Goal: Task Accomplishment & Management: Use online tool/utility

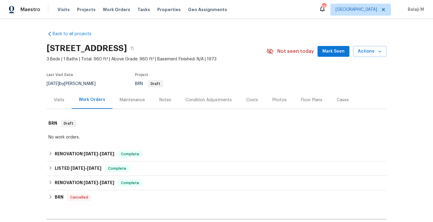
click at [123, 103] on div "Maintenance" at bounding box center [132, 100] width 40 height 18
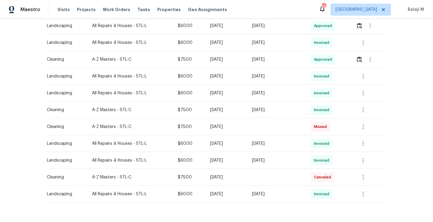
scroll to position [185, 0]
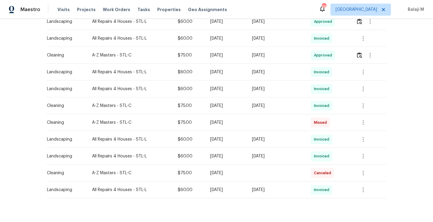
click at [266, 108] on div "[DATE]" at bounding box center [276, 106] width 49 height 6
click at [264, 89] on div "Fri, Aug 08 2025" at bounding box center [276, 89] width 49 height 6
click at [247, 130] on td "Fri, Jul 18 2025" at bounding box center [226, 122] width 42 height 17
click at [273, 110] on td "[DATE]" at bounding box center [276, 105] width 59 height 17
click at [362, 106] on icon "button" at bounding box center [362, 105] width 1 height 5
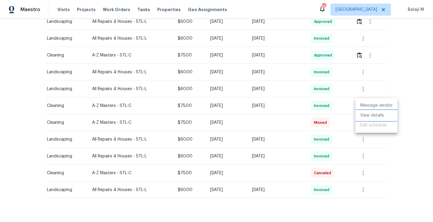
click at [369, 116] on li "View details" at bounding box center [376, 116] width 42 height 10
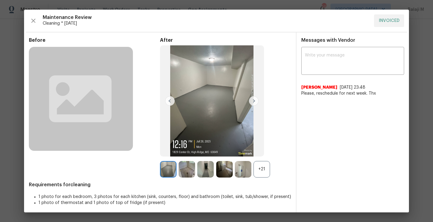
click at [257, 173] on div "+21" at bounding box center [261, 169] width 17 height 17
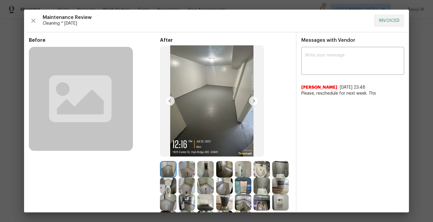
click at [107, 115] on icon at bounding box center [80, 98] width 62 height 47
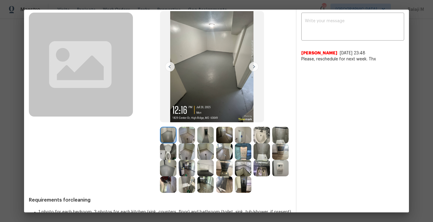
click at [186, 131] on img at bounding box center [187, 135] width 17 height 17
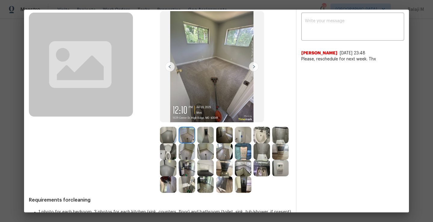
click at [252, 68] on img at bounding box center [254, 67] width 10 height 10
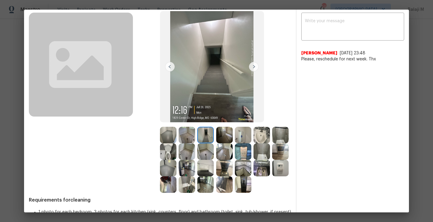
click at [252, 68] on img at bounding box center [254, 67] width 10 height 10
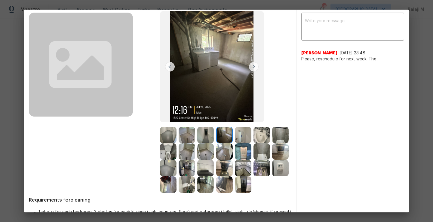
click at [252, 68] on img at bounding box center [254, 67] width 10 height 10
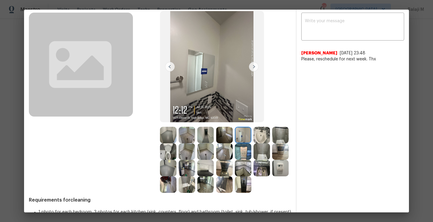
click at [252, 68] on img at bounding box center [254, 67] width 10 height 10
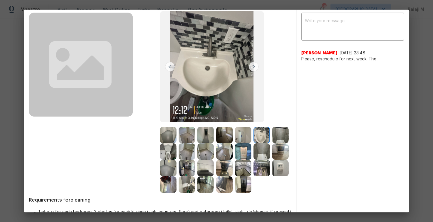
click at [252, 68] on img at bounding box center [254, 67] width 10 height 10
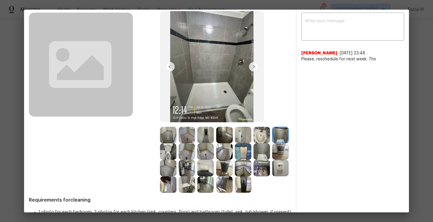
click at [252, 68] on img at bounding box center [254, 67] width 10 height 10
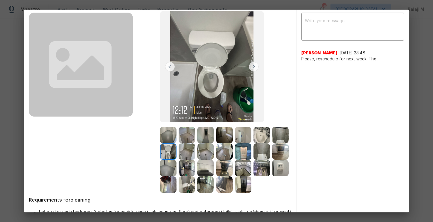
click at [252, 68] on img at bounding box center [254, 67] width 10 height 10
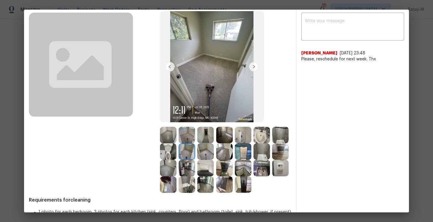
click at [214, 152] on img at bounding box center [205, 151] width 17 height 17
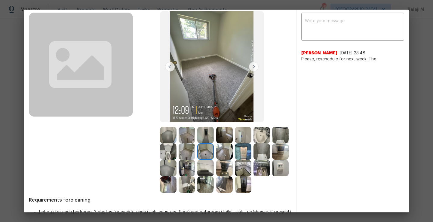
click at [214, 154] on img at bounding box center [205, 151] width 17 height 17
click at [233, 156] on img at bounding box center [224, 151] width 17 height 17
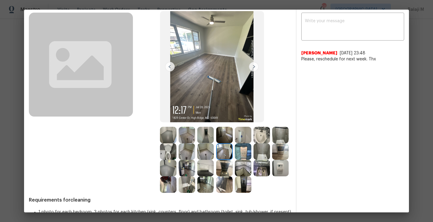
click at [251, 151] on img at bounding box center [243, 151] width 17 height 17
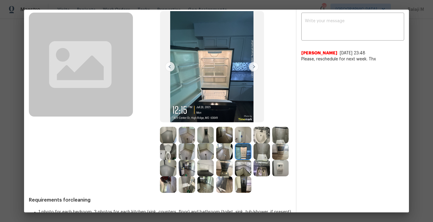
click at [253, 160] on img at bounding box center [261, 151] width 17 height 17
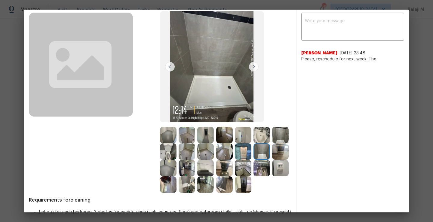
click at [272, 160] on img at bounding box center [280, 151] width 17 height 17
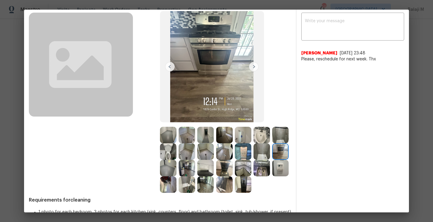
click at [176, 171] on img at bounding box center [168, 168] width 17 height 17
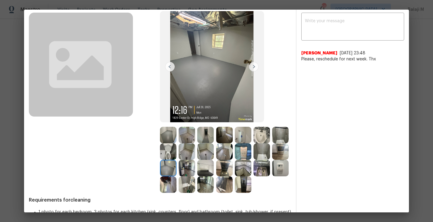
click at [195, 171] on img at bounding box center [187, 168] width 17 height 17
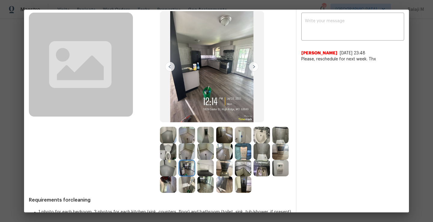
click at [214, 169] on img at bounding box center [205, 168] width 17 height 17
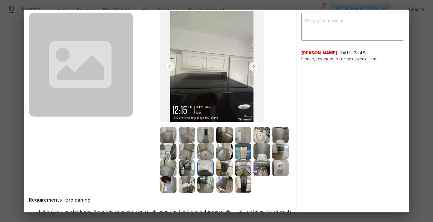
click at [233, 169] on img at bounding box center [224, 168] width 17 height 17
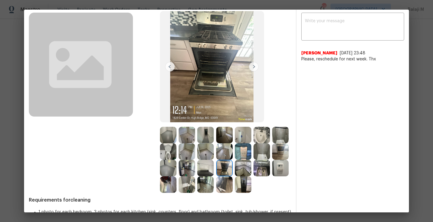
click at [235, 176] on img at bounding box center [243, 168] width 17 height 17
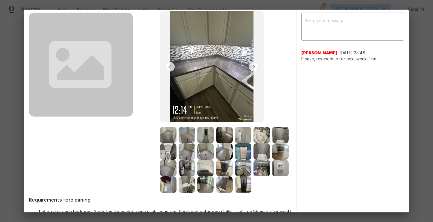
click at [235, 176] on img at bounding box center [243, 168] width 17 height 17
click at [272, 176] on img at bounding box center [280, 168] width 17 height 17
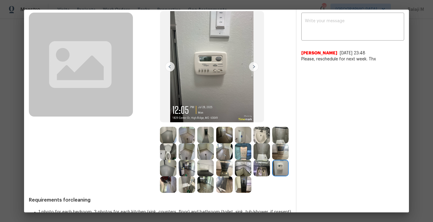
click at [176, 187] on img at bounding box center [168, 184] width 17 height 17
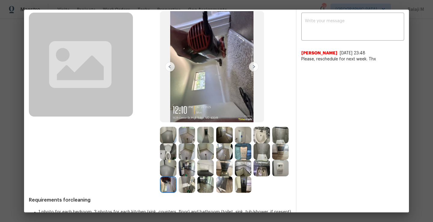
click at [235, 193] on img at bounding box center [243, 184] width 17 height 17
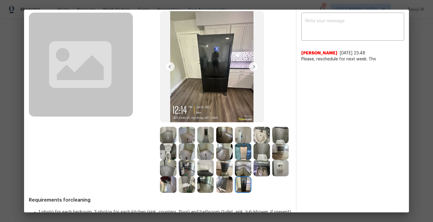
click at [235, 193] on img at bounding box center [243, 184] width 17 height 17
click at [216, 193] on img at bounding box center [224, 184] width 17 height 17
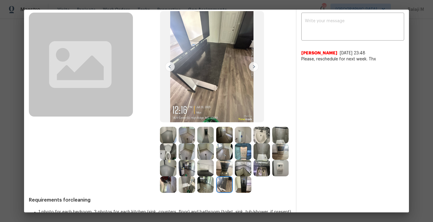
click at [214, 185] on img at bounding box center [205, 184] width 17 height 17
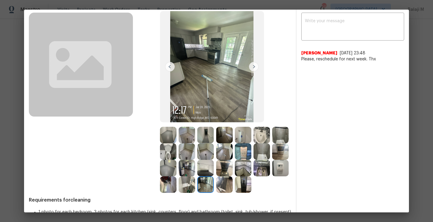
click at [195, 185] on img at bounding box center [187, 184] width 17 height 17
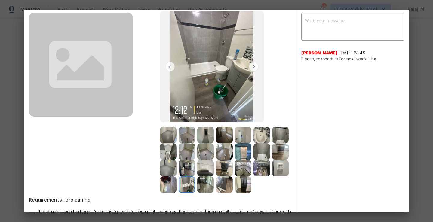
click at [176, 189] on img at bounding box center [168, 184] width 17 height 17
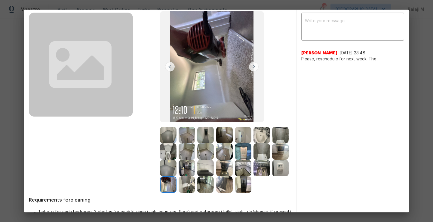
click at [272, 176] on img at bounding box center [280, 168] width 17 height 17
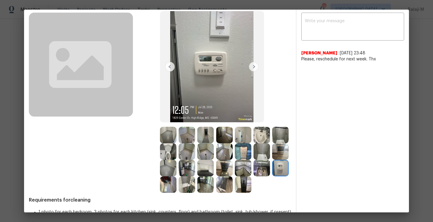
click at [253, 176] on img at bounding box center [261, 168] width 17 height 17
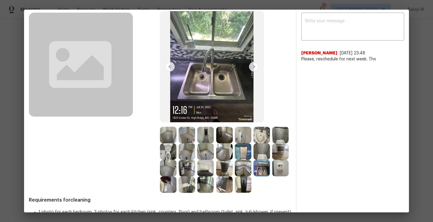
click at [235, 176] on img at bounding box center [243, 168] width 17 height 17
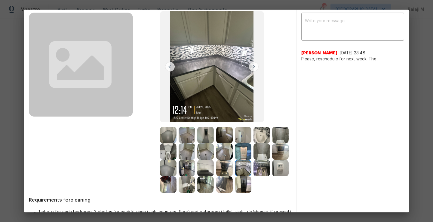
click at [253, 160] on img at bounding box center [261, 151] width 17 height 17
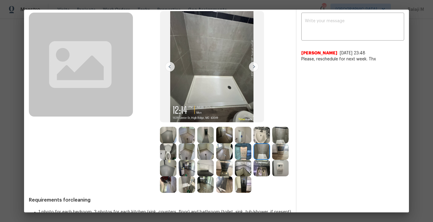
click at [253, 160] on div at bounding box center [262, 151] width 19 height 17
click at [272, 160] on div at bounding box center [281, 151] width 19 height 17
click at [176, 170] on img at bounding box center [168, 168] width 17 height 17
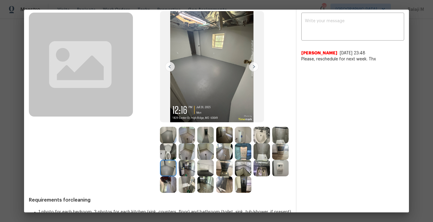
click at [195, 168] on img at bounding box center [187, 168] width 17 height 17
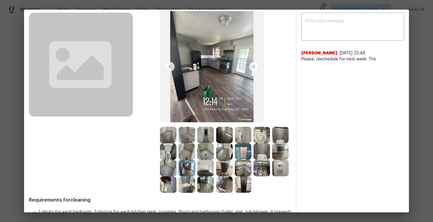
click at [233, 168] on img at bounding box center [224, 168] width 17 height 17
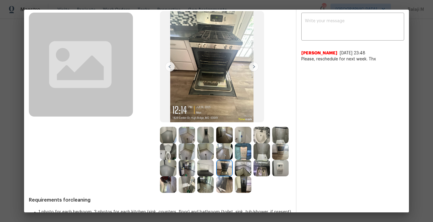
click at [214, 168] on img at bounding box center [205, 168] width 17 height 17
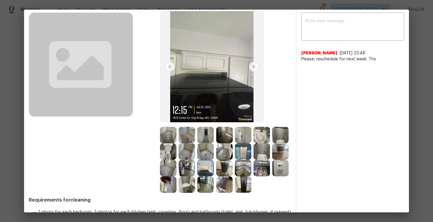
click at [195, 156] on img at bounding box center [187, 151] width 17 height 17
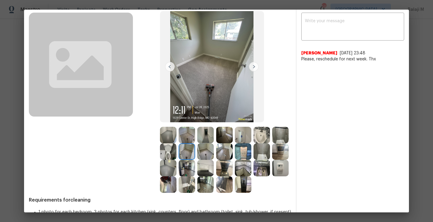
click at [214, 156] on img at bounding box center [205, 151] width 17 height 17
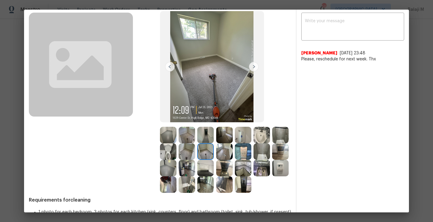
click at [194, 139] on div at bounding box center [188, 135] width 19 height 17
click at [205, 139] on img at bounding box center [205, 135] width 17 height 17
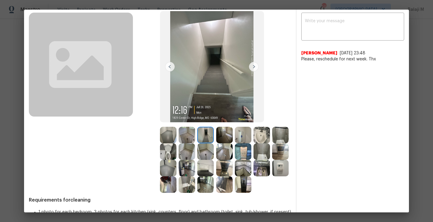
click at [160, 135] on img at bounding box center [168, 135] width 17 height 17
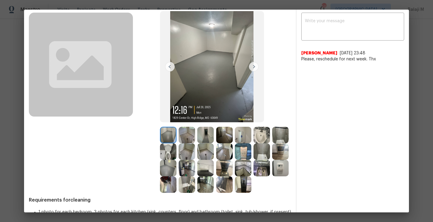
click at [253, 138] on img at bounding box center [261, 135] width 17 height 17
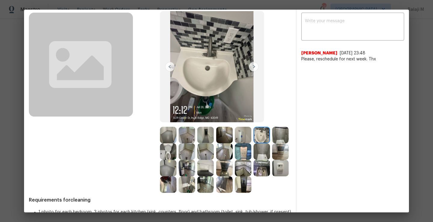
click at [245, 138] on img at bounding box center [243, 135] width 17 height 17
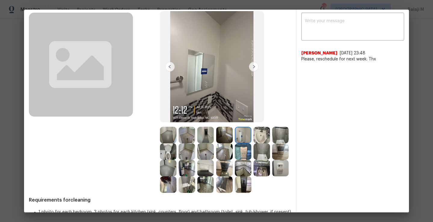
click at [156, 152] on div "Before" at bounding box center [94, 98] width 131 height 190
click at [272, 143] on img at bounding box center [280, 135] width 17 height 17
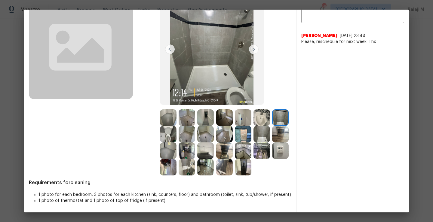
scroll to position [0, 0]
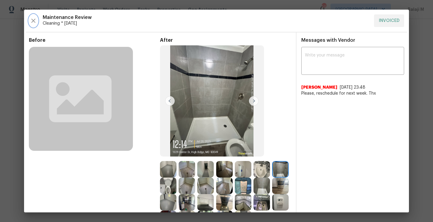
click at [34, 23] on icon "button" at bounding box center [33, 20] width 7 height 7
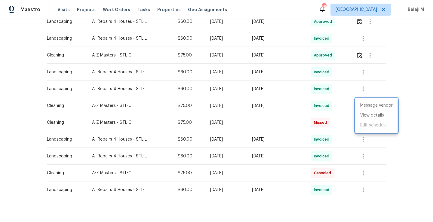
click at [255, 126] on div at bounding box center [216, 111] width 433 height 222
click at [368, 57] on icon "button" at bounding box center [369, 55] width 7 height 7
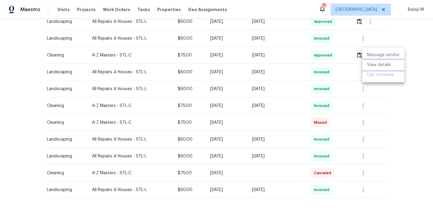
click at [374, 67] on li "View details" at bounding box center [383, 65] width 42 height 10
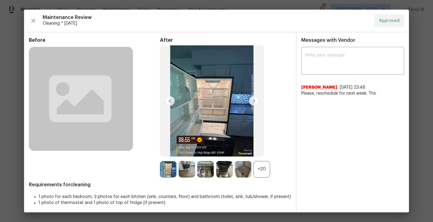
click at [111, 115] on icon at bounding box center [80, 98] width 62 height 47
click at [252, 101] on img at bounding box center [254, 101] width 10 height 10
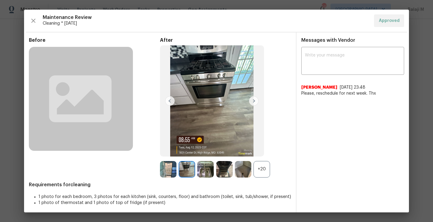
click at [258, 172] on div "+20" at bounding box center [261, 169] width 17 height 17
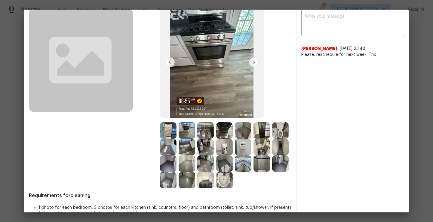
scroll to position [54, 0]
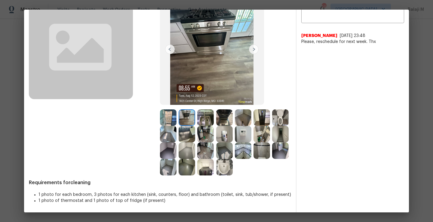
click at [181, 112] on img at bounding box center [187, 117] width 17 height 17
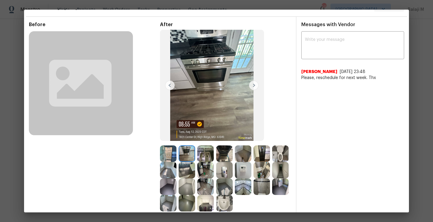
scroll to position [12, 0]
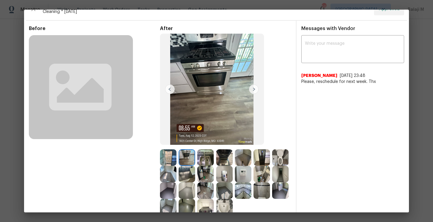
click at [204, 156] on img at bounding box center [205, 157] width 17 height 17
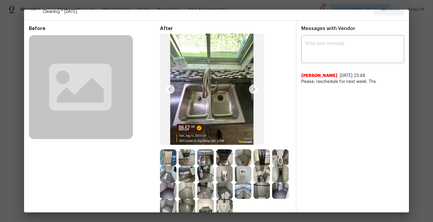
click at [230, 160] on img at bounding box center [224, 157] width 17 height 17
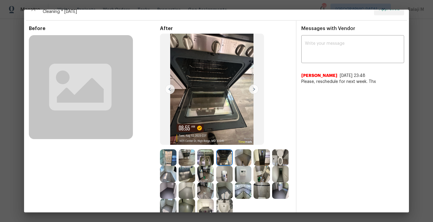
click at [246, 160] on img at bounding box center [243, 157] width 17 height 17
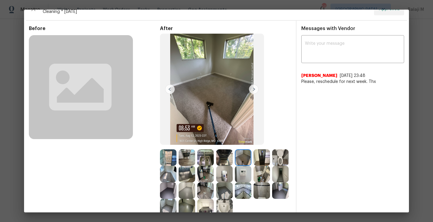
click at [259, 159] on img at bounding box center [261, 157] width 17 height 17
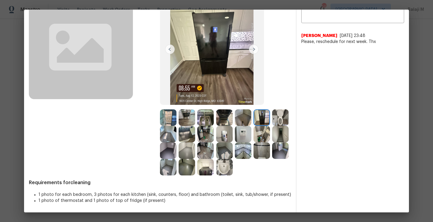
scroll to position [68, 0]
click at [216, 167] on img at bounding box center [224, 167] width 17 height 17
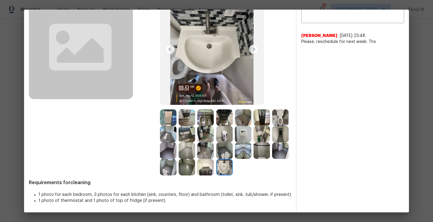
click at [235, 153] on img at bounding box center [243, 150] width 17 height 17
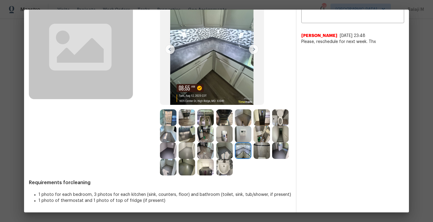
click at [253, 152] on img at bounding box center [261, 150] width 17 height 17
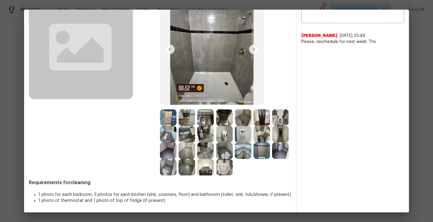
click at [272, 152] on img at bounding box center [280, 150] width 17 height 17
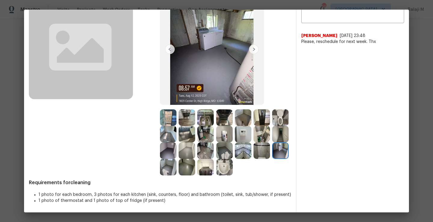
click at [176, 159] on img at bounding box center [168, 167] width 17 height 17
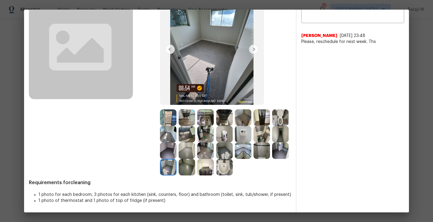
click at [214, 142] on img at bounding box center [205, 150] width 17 height 17
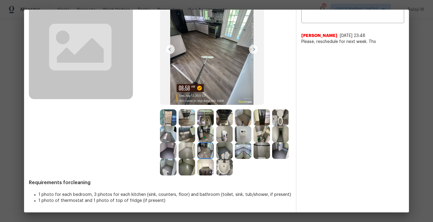
click at [176, 142] on img at bounding box center [168, 150] width 17 height 17
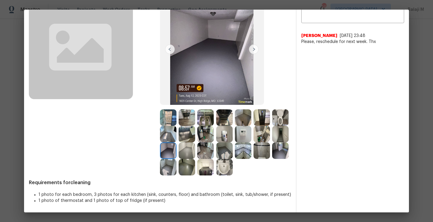
click at [195, 126] on img at bounding box center [187, 134] width 17 height 17
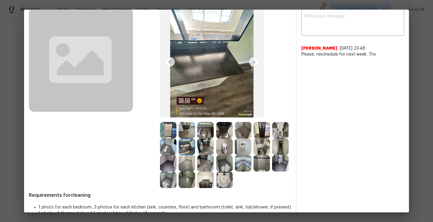
scroll to position [23, 0]
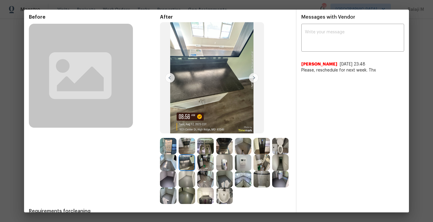
click at [214, 158] on img at bounding box center [205, 162] width 17 height 17
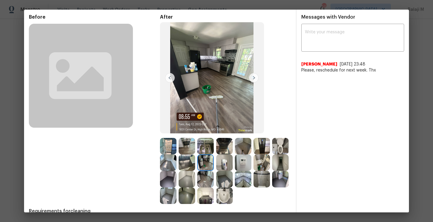
click at [233, 168] on img at bounding box center [224, 162] width 17 height 17
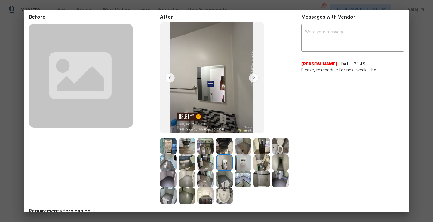
click at [251, 168] on img at bounding box center [243, 162] width 17 height 17
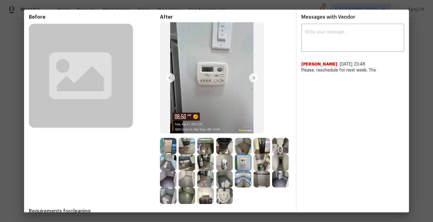
click at [218, 153] on img at bounding box center [224, 146] width 17 height 17
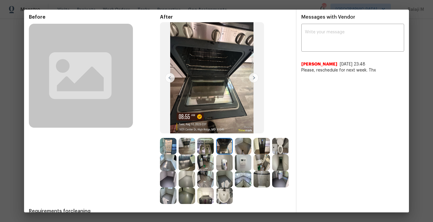
click at [204, 152] on img at bounding box center [205, 146] width 17 height 17
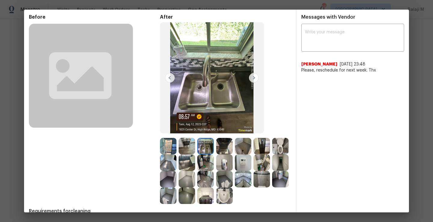
click at [242, 152] on img at bounding box center [243, 146] width 17 height 17
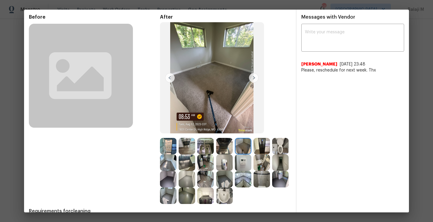
click at [262, 152] on img at bounding box center [261, 146] width 17 height 17
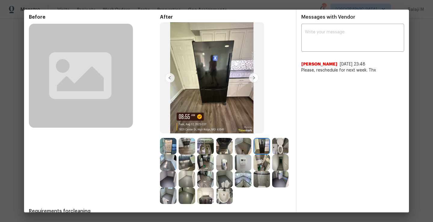
click at [171, 151] on img at bounding box center [168, 146] width 17 height 17
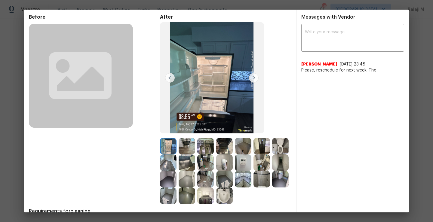
click at [189, 151] on img at bounding box center [187, 146] width 17 height 17
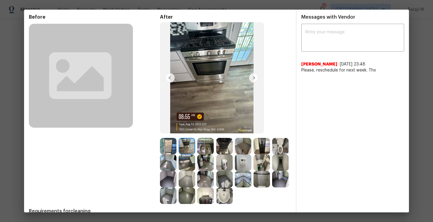
click at [205, 150] on img at bounding box center [205, 146] width 17 height 17
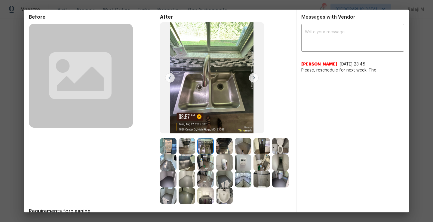
click at [219, 150] on img at bounding box center [224, 146] width 17 height 17
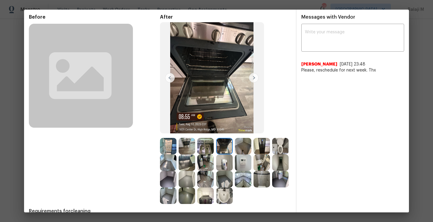
click at [245, 148] on img at bounding box center [243, 146] width 17 height 17
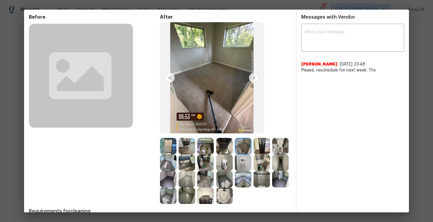
click at [258, 148] on img at bounding box center [261, 146] width 17 height 17
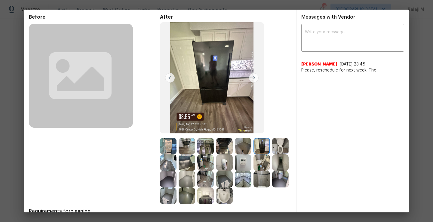
click at [251, 158] on img at bounding box center [243, 162] width 17 height 17
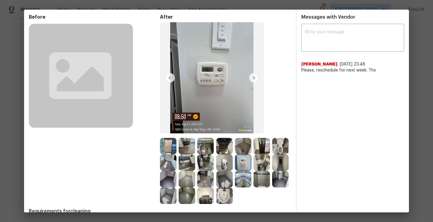
click at [233, 161] on img at bounding box center [224, 162] width 17 height 17
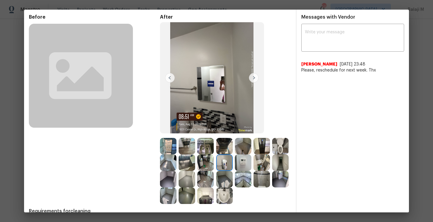
click at [252, 77] on img at bounding box center [254, 78] width 10 height 10
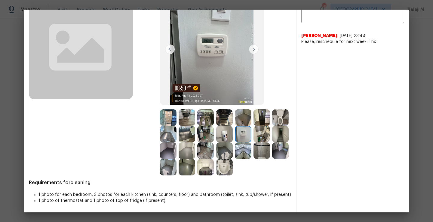
scroll to position [64, 0]
click at [253, 142] on img at bounding box center [261, 134] width 17 height 17
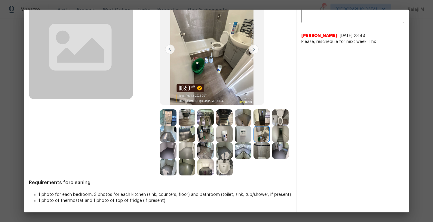
click at [195, 142] on img at bounding box center [187, 150] width 17 height 17
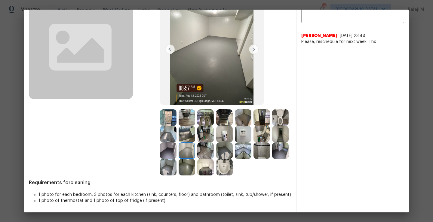
click at [176, 142] on img at bounding box center [168, 150] width 17 height 17
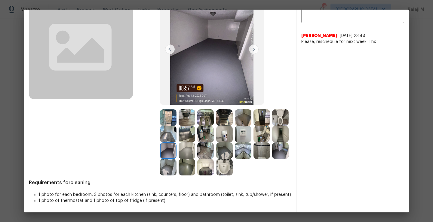
click at [272, 139] on img at bounding box center [280, 134] width 17 height 17
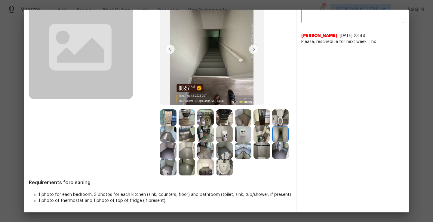
click at [176, 126] on img at bounding box center [168, 134] width 17 height 17
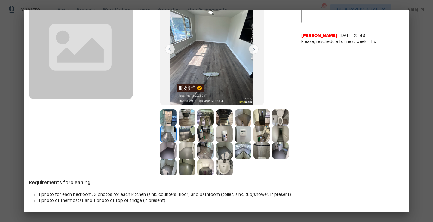
click at [195, 126] on img at bounding box center [187, 134] width 17 height 17
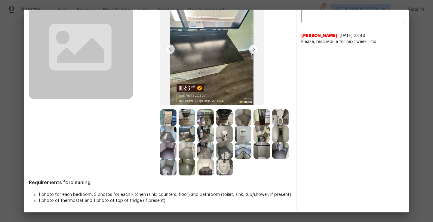
scroll to position [51, 0]
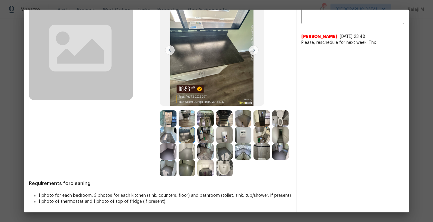
click at [233, 133] on img at bounding box center [224, 135] width 17 height 17
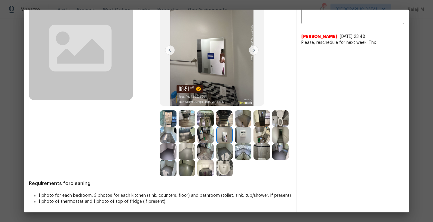
scroll to position [0, 0]
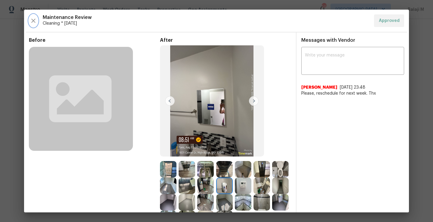
click at [32, 20] on icon "button" at bounding box center [33, 20] width 7 height 7
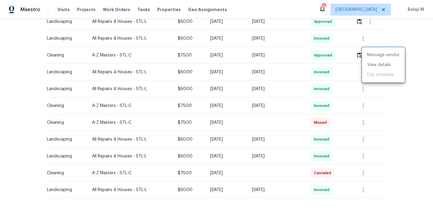
click at [359, 107] on div at bounding box center [216, 111] width 433 height 222
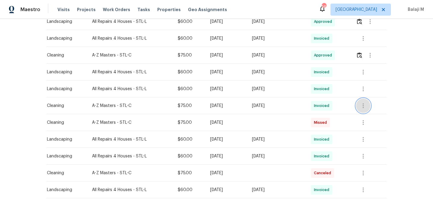
click at [363, 107] on icon "button" at bounding box center [362, 105] width 7 height 7
click at [363, 116] on li "View details" at bounding box center [376, 116] width 42 height 10
drag, startPoint x: 87, startPoint y: 105, endPoint x: 111, endPoint y: 105, distance: 23.7
click at [111, 105] on div at bounding box center [216, 111] width 433 height 222
drag, startPoint x: 88, startPoint y: 105, endPoint x: 110, endPoint y: 105, distance: 22.2
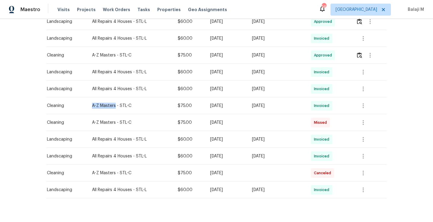
click at [110, 105] on div "A-Z Masters - STL-C" at bounding box center [130, 106] width 76 height 6
copy div "A-Z Masters"
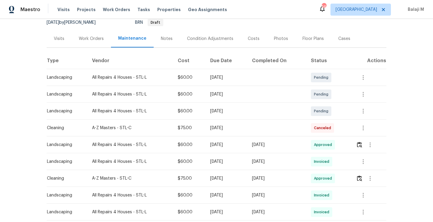
scroll to position [11, 0]
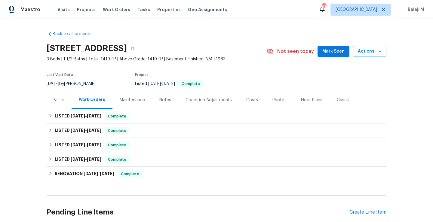
click at [134, 102] on div "Maintenance" at bounding box center [132, 100] width 25 height 6
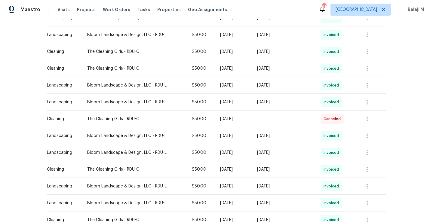
scroll to position [247, 0]
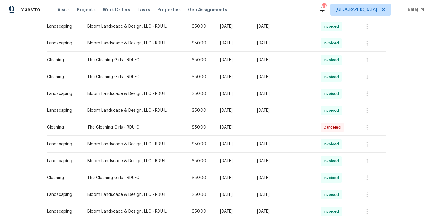
click at [277, 77] on div "[DATE]" at bounding box center [284, 77] width 54 height 6
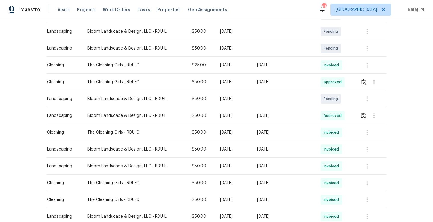
scroll to position [127, 0]
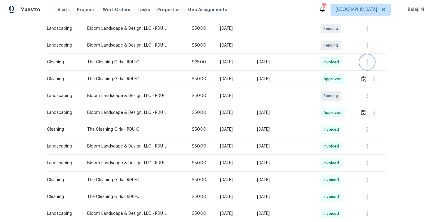
click at [363, 63] on icon "button" at bounding box center [366, 62] width 7 height 7
click at [371, 71] on li "View details" at bounding box center [379, 72] width 42 height 10
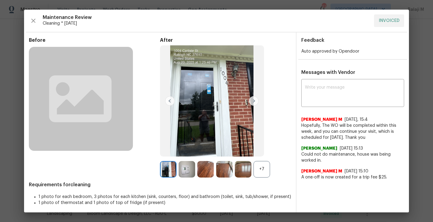
click at [256, 169] on div "+7" at bounding box center [261, 169] width 17 height 17
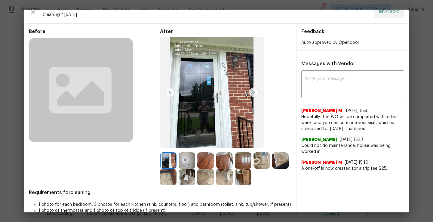
scroll to position [11, 0]
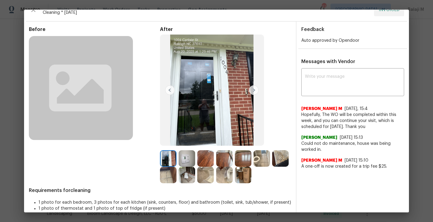
click at [251, 177] on img at bounding box center [243, 175] width 17 height 17
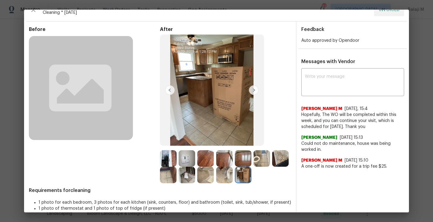
click at [233, 176] on img at bounding box center [224, 175] width 17 height 17
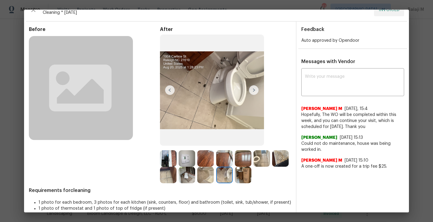
click at [197, 175] on div at bounding box center [188, 175] width 19 height 17
click at [214, 175] on img at bounding box center [205, 175] width 17 height 17
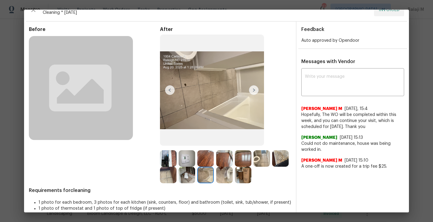
click at [195, 176] on img at bounding box center [187, 175] width 17 height 17
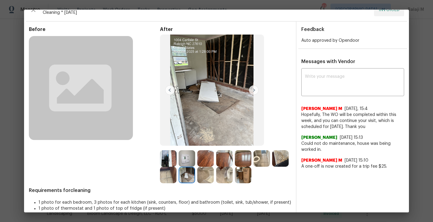
click at [195, 176] on img at bounding box center [187, 175] width 17 height 17
click at [176, 175] on img at bounding box center [168, 175] width 17 height 17
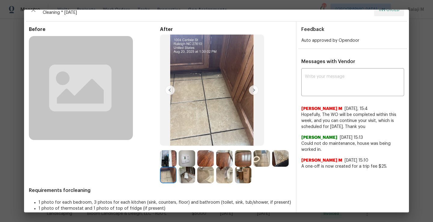
click at [176, 175] on img at bounding box center [168, 175] width 17 height 17
click at [272, 167] on img at bounding box center [280, 158] width 17 height 17
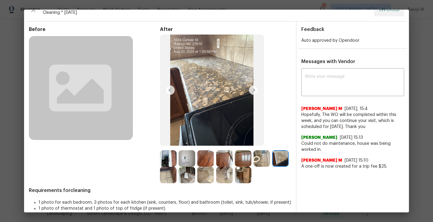
click at [166, 157] on img at bounding box center [168, 158] width 17 height 17
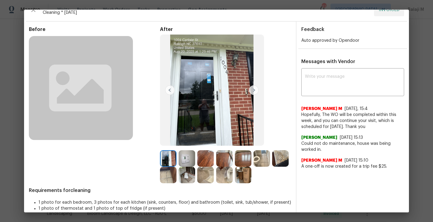
click at [183, 159] on img at bounding box center [187, 158] width 17 height 17
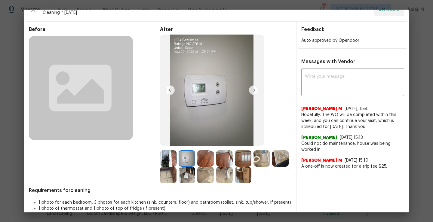
click at [199, 160] on img at bounding box center [205, 158] width 17 height 17
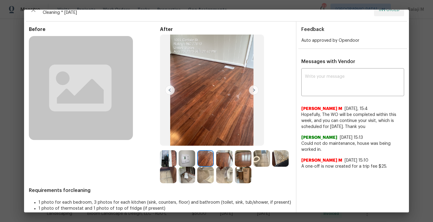
click at [225, 159] on img at bounding box center [224, 158] width 17 height 17
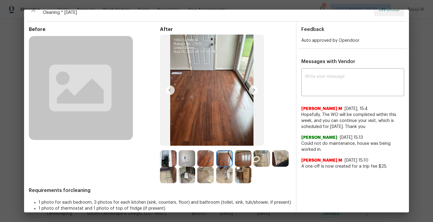
click at [253, 163] on img at bounding box center [261, 158] width 17 height 17
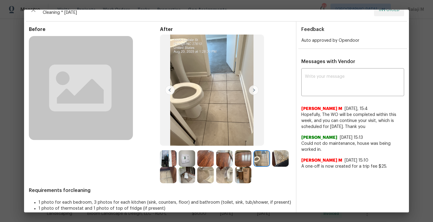
click at [245, 163] on img at bounding box center [243, 158] width 17 height 17
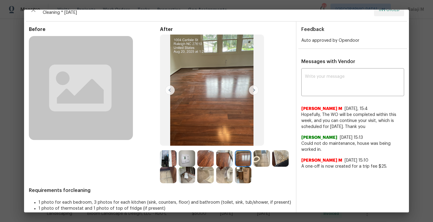
click at [268, 163] on img at bounding box center [261, 158] width 17 height 17
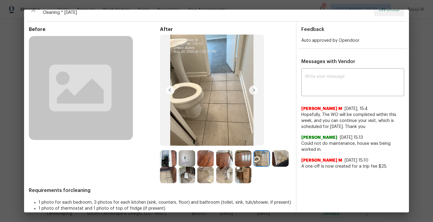
scroll to position [0, 0]
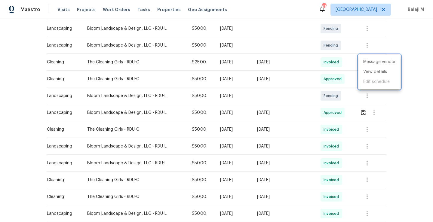
click at [398, 95] on div at bounding box center [216, 111] width 433 height 222
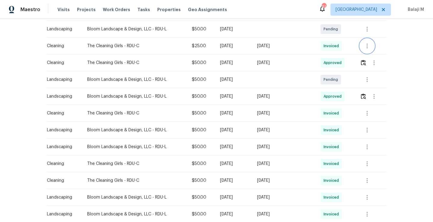
scroll to position [145, 0]
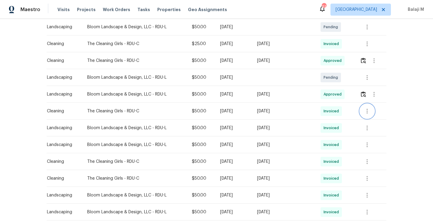
click at [366, 112] on icon "button" at bounding box center [366, 111] width 1 height 5
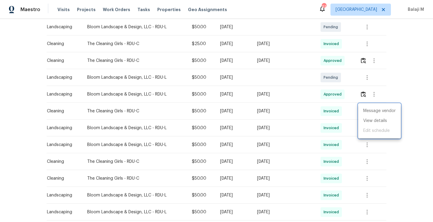
click at [347, 127] on div at bounding box center [216, 111] width 433 height 222
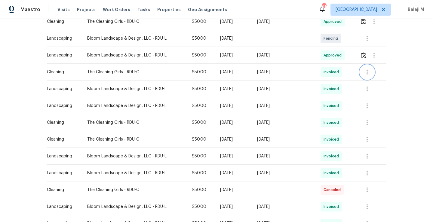
scroll to position [194, 0]
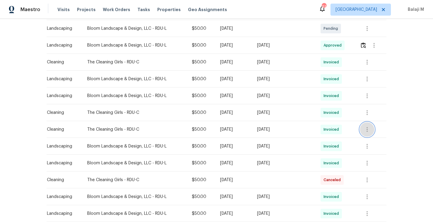
click at [368, 130] on icon "button" at bounding box center [366, 129] width 7 height 7
click at [371, 140] on li "View details" at bounding box center [379, 139] width 42 height 10
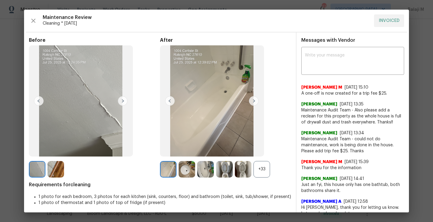
click at [256, 170] on div "+33" at bounding box center [261, 169] width 17 height 17
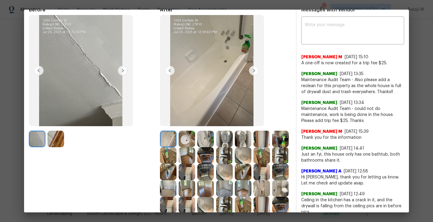
scroll to position [32, 0]
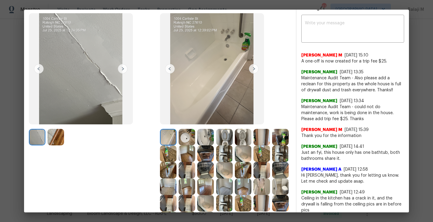
click at [171, 137] on img at bounding box center [168, 137] width 17 height 17
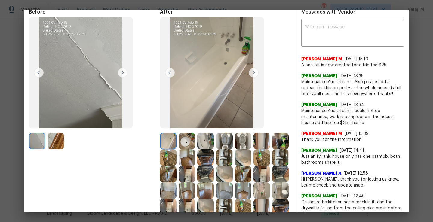
click at [189, 142] on img at bounding box center [187, 141] width 17 height 17
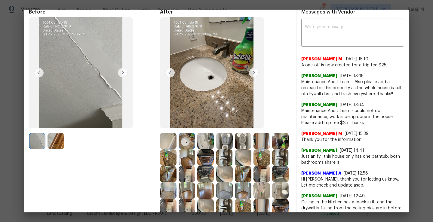
click at [199, 143] on img at bounding box center [205, 141] width 17 height 17
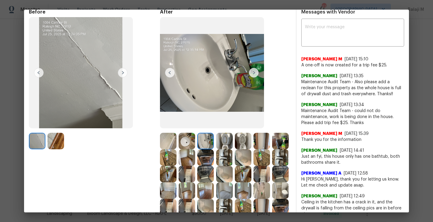
click at [199, 143] on img at bounding box center [205, 141] width 17 height 17
click at [221, 143] on img at bounding box center [224, 141] width 17 height 17
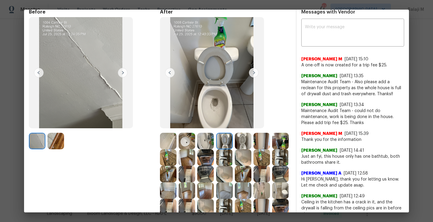
click at [238, 143] on img at bounding box center [243, 141] width 17 height 17
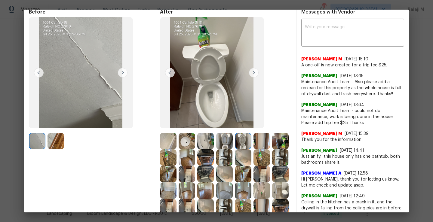
click at [261, 143] on img at bounding box center [261, 141] width 17 height 17
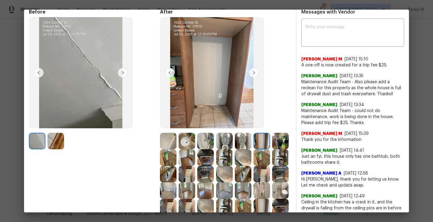
click at [251, 155] on img at bounding box center [243, 157] width 17 height 17
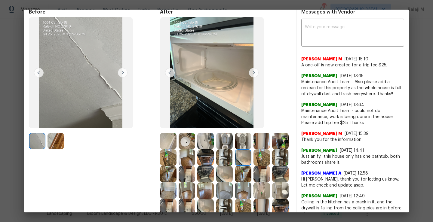
click at [233, 163] on img at bounding box center [224, 157] width 17 height 17
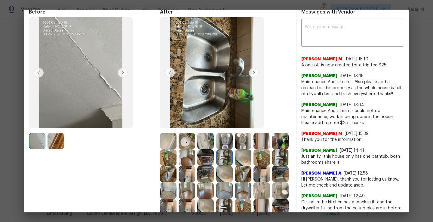
click at [214, 162] on img at bounding box center [205, 157] width 17 height 17
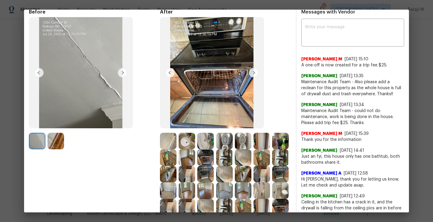
click at [195, 161] on img at bounding box center [187, 157] width 17 height 17
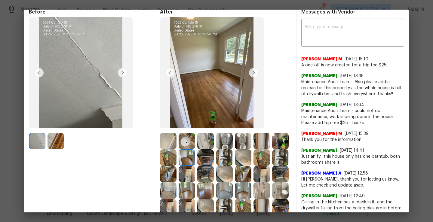
click at [176, 160] on img at bounding box center [168, 157] width 17 height 17
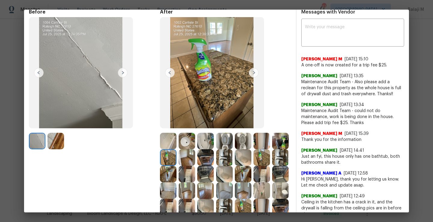
click at [272, 149] on img at bounding box center [280, 141] width 17 height 17
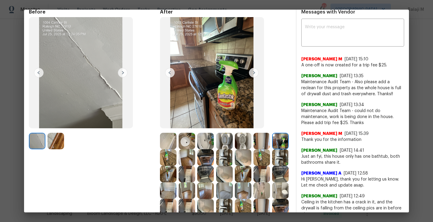
click at [235, 182] on img at bounding box center [243, 174] width 17 height 17
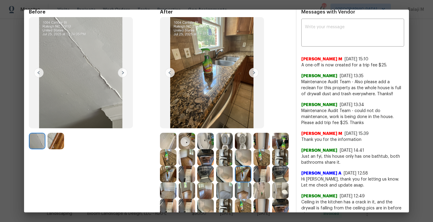
click at [253, 166] on img at bounding box center [261, 157] width 17 height 17
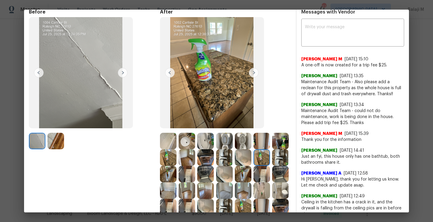
click at [272, 166] on img at bounding box center [280, 157] width 17 height 17
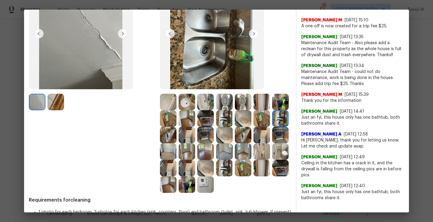
scroll to position [69, 0]
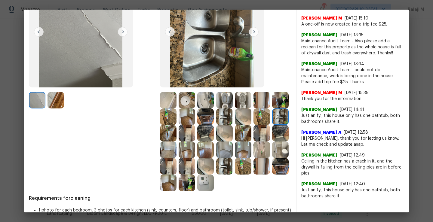
click at [176, 135] on img at bounding box center [168, 133] width 17 height 17
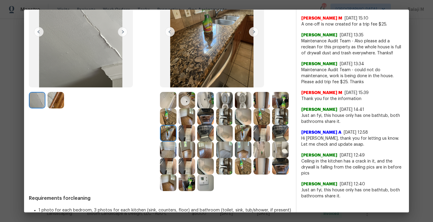
click at [195, 134] on img at bounding box center [187, 133] width 17 height 17
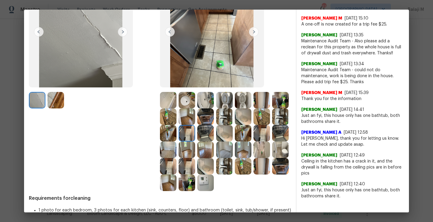
click at [214, 134] on img at bounding box center [205, 133] width 17 height 17
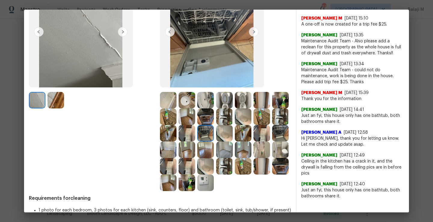
click at [233, 134] on img at bounding box center [224, 133] width 17 height 17
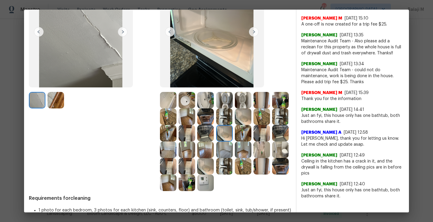
click at [214, 148] on img at bounding box center [205, 150] width 17 height 17
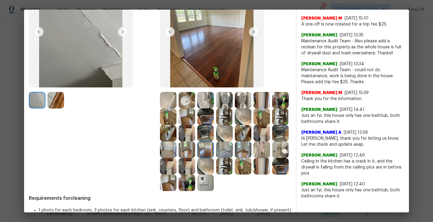
click at [195, 152] on img at bounding box center [187, 150] width 17 height 17
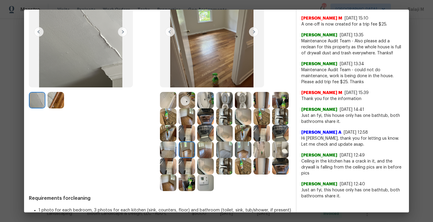
click at [176, 152] on img at bounding box center [168, 150] width 17 height 17
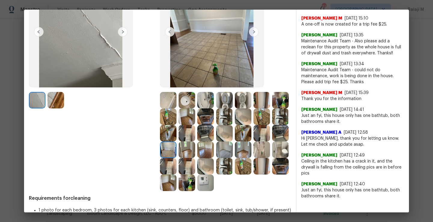
click at [272, 142] on img at bounding box center [280, 133] width 17 height 17
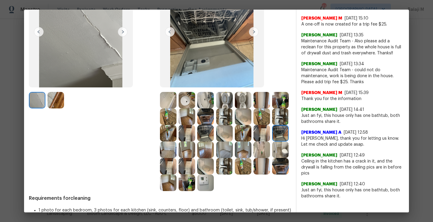
click at [253, 142] on img at bounding box center [261, 133] width 17 height 17
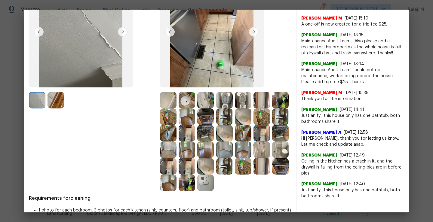
click at [235, 142] on img at bounding box center [243, 133] width 17 height 17
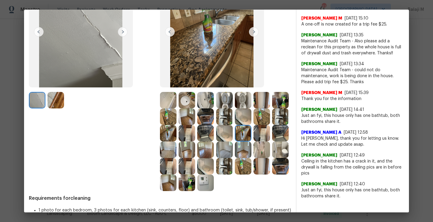
click at [216, 158] on img at bounding box center [224, 150] width 17 height 17
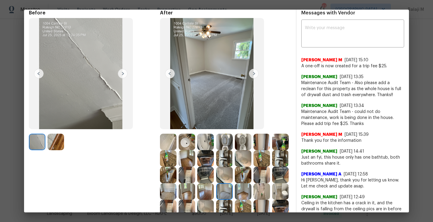
scroll to position [39, 0]
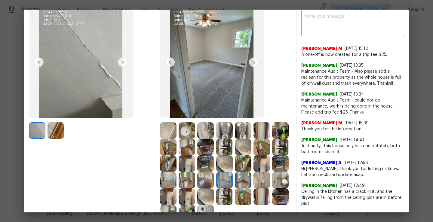
click at [235, 188] on img at bounding box center [243, 180] width 17 height 17
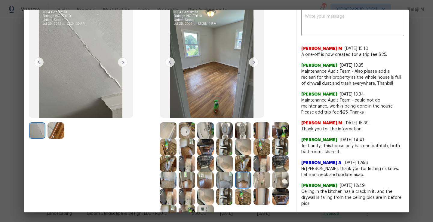
click at [253, 188] on img at bounding box center [261, 180] width 17 height 17
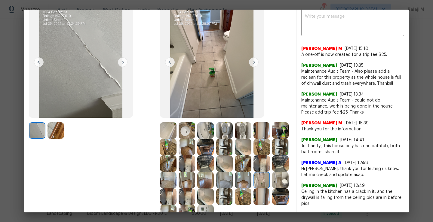
click at [272, 188] on img at bounding box center [280, 180] width 17 height 17
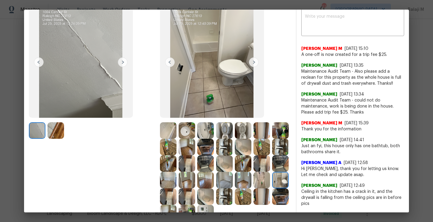
click at [176, 195] on img at bounding box center [168, 196] width 17 height 17
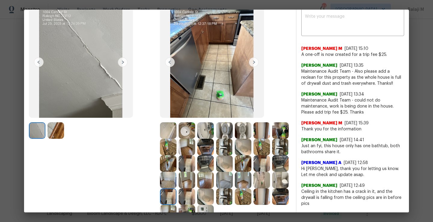
click at [195, 196] on img at bounding box center [187, 196] width 17 height 17
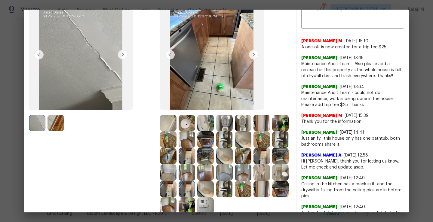
scroll to position [51, 0]
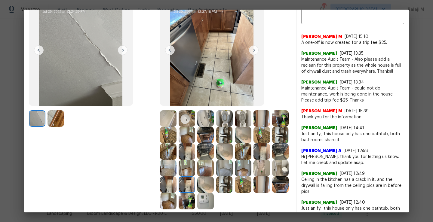
click at [176, 199] on img at bounding box center [168, 201] width 17 height 17
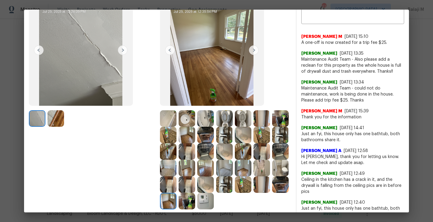
click at [272, 193] on img at bounding box center [280, 184] width 17 height 17
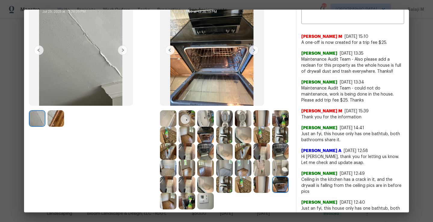
click at [253, 193] on img at bounding box center [261, 184] width 17 height 17
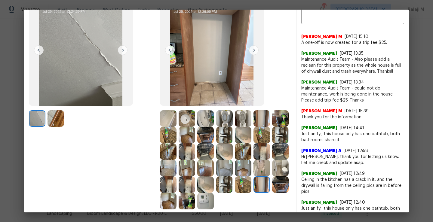
click at [235, 193] on img at bounding box center [243, 184] width 17 height 17
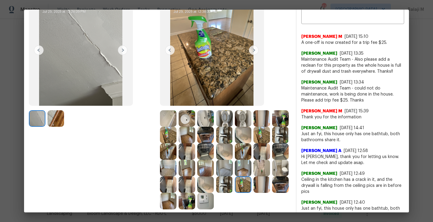
click at [216, 193] on img at bounding box center [224, 184] width 17 height 17
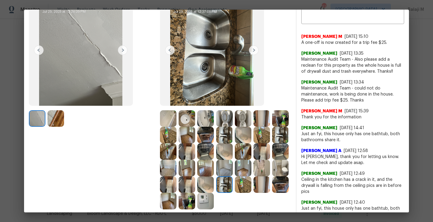
click at [197, 193] on img at bounding box center [205, 184] width 17 height 17
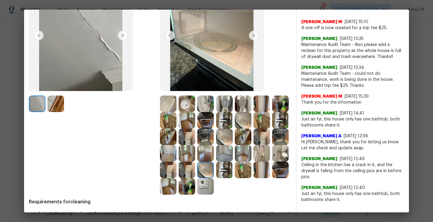
scroll to position [70, 0]
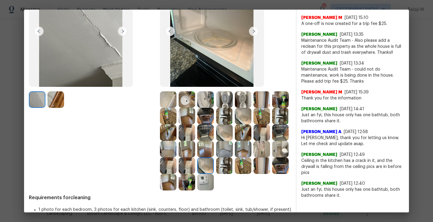
click at [179, 191] on img at bounding box center [187, 182] width 17 height 17
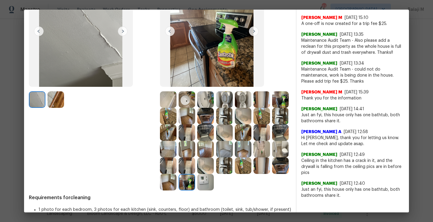
click at [197, 191] on img at bounding box center [205, 182] width 17 height 17
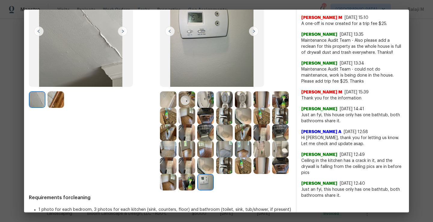
scroll to position [33, 0]
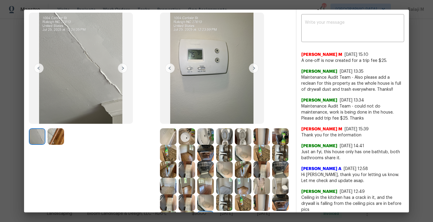
click at [169, 139] on img at bounding box center [168, 136] width 17 height 17
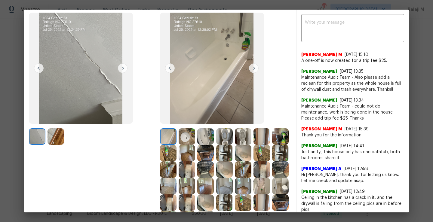
scroll to position [28, 0]
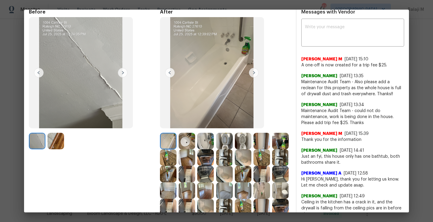
click at [183, 144] on img at bounding box center [187, 141] width 17 height 17
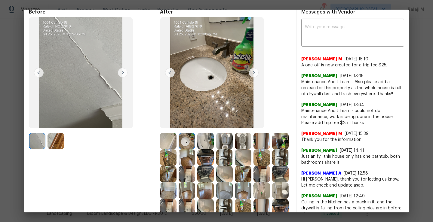
click at [206, 145] on img at bounding box center [205, 141] width 17 height 17
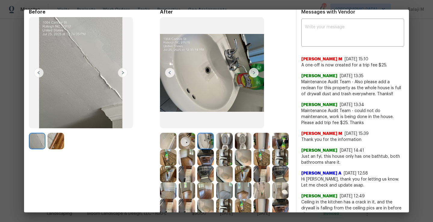
click at [223, 143] on img at bounding box center [224, 141] width 17 height 17
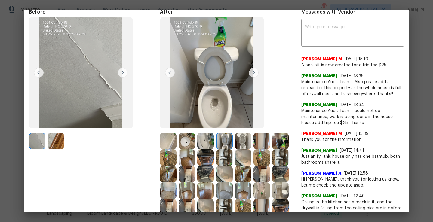
click at [243, 143] on img at bounding box center [243, 141] width 17 height 17
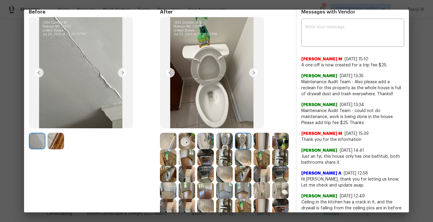
click at [258, 143] on img at bounding box center [261, 141] width 17 height 17
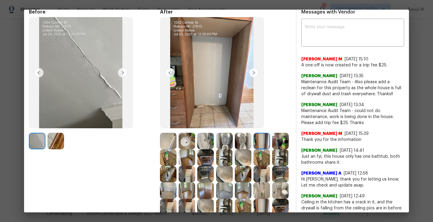
click at [272, 149] on div at bounding box center [281, 141] width 19 height 17
click at [272, 149] on img at bounding box center [280, 141] width 17 height 17
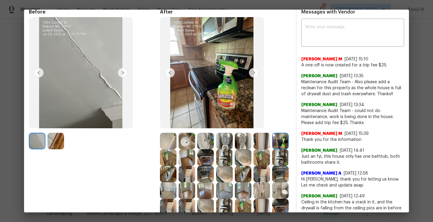
click at [176, 157] on img at bounding box center [168, 157] width 17 height 17
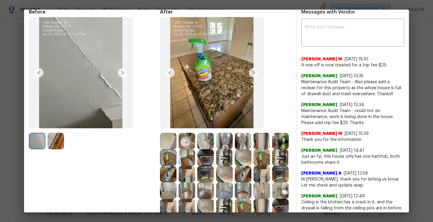
click at [195, 159] on img at bounding box center [187, 157] width 17 height 17
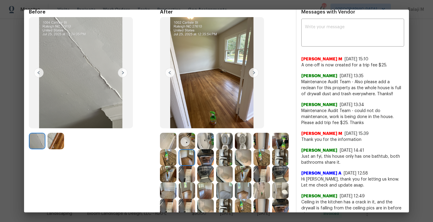
click at [214, 160] on img at bounding box center [205, 157] width 17 height 17
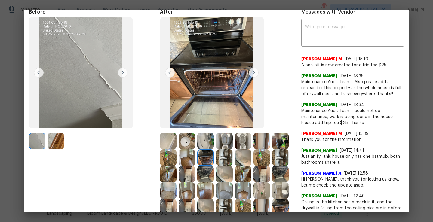
click at [233, 164] on img at bounding box center [224, 157] width 17 height 17
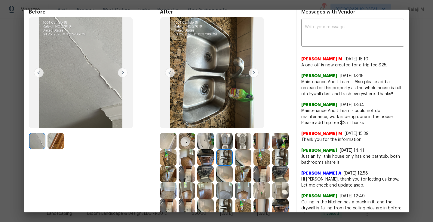
click at [235, 164] on div at bounding box center [225, 157] width 19 height 17
click at [251, 158] on img at bounding box center [243, 157] width 17 height 17
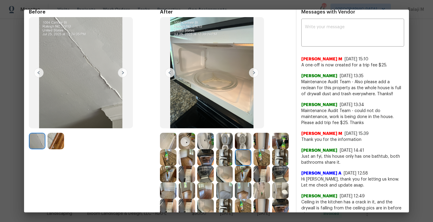
click at [253, 166] on img at bounding box center [261, 157] width 17 height 17
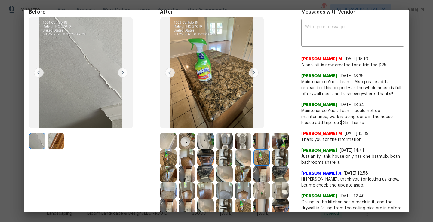
click at [272, 166] on img at bounding box center [280, 157] width 17 height 17
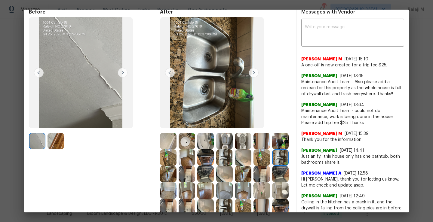
click at [195, 170] on img at bounding box center [187, 174] width 17 height 17
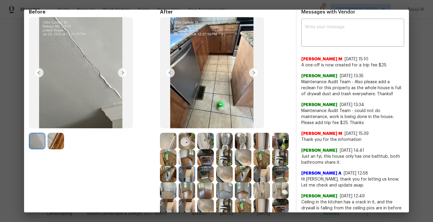
scroll to position [38, 0]
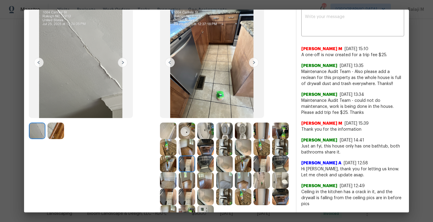
click at [272, 189] on img at bounding box center [280, 180] width 17 height 17
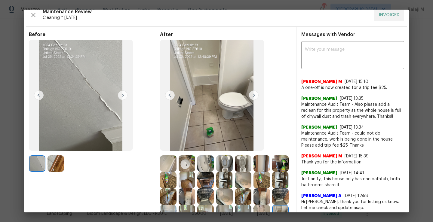
scroll to position [0, 0]
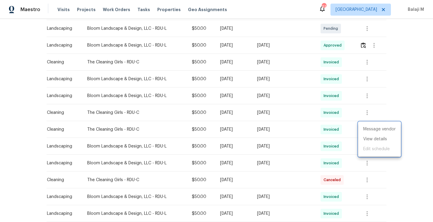
click at [310, 115] on div at bounding box center [216, 111] width 433 height 222
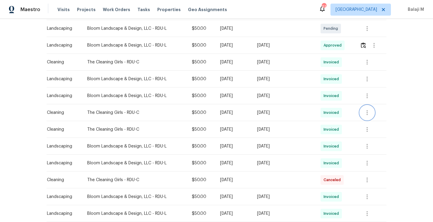
click at [367, 110] on icon "button" at bounding box center [366, 112] width 7 height 7
click at [368, 121] on li "View details" at bounding box center [379, 123] width 42 height 10
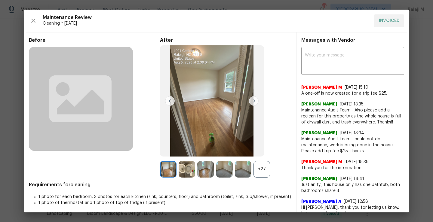
click at [258, 169] on div "+27" at bounding box center [261, 169] width 17 height 17
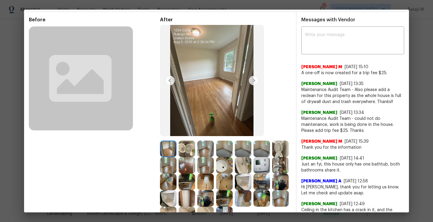
scroll to position [26, 0]
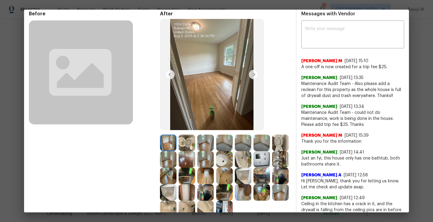
click at [166, 147] on img at bounding box center [168, 143] width 17 height 17
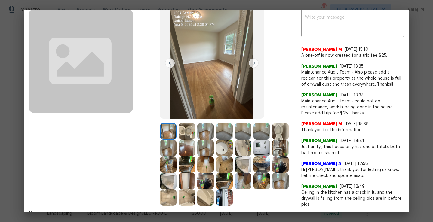
scroll to position [35, 0]
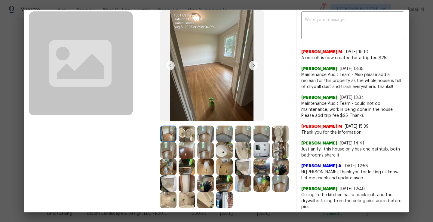
click at [185, 136] on img at bounding box center [187, 134] width 17 height 17
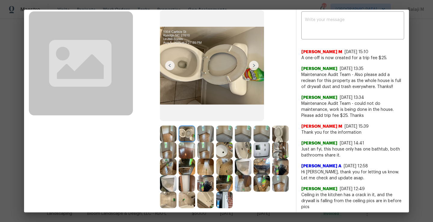
click at [201, 136] on img at bounding box center [205, 134] width 17 height 17
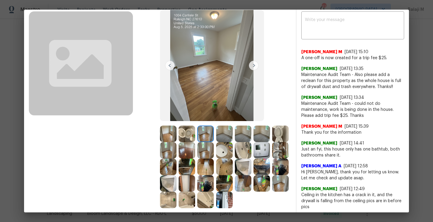
click at [224, 136] on img at bounding box center [224, 134] width 17 height 17
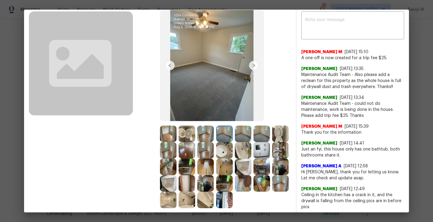
click at [239, 136] on img at bounding box center [243, 134] width 17 height 17
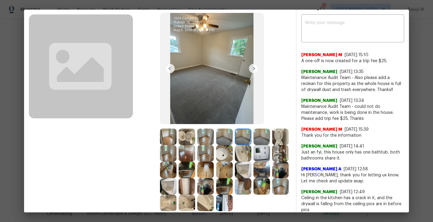
scroll to position [33, 0]
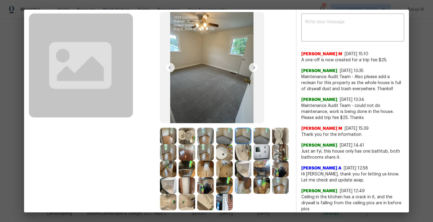
click at [260, 133] on img at bounding box center [261, 136] width 17 height 17
click at [272, 144] on img at bounding box center [280, 136] width 17 height 17
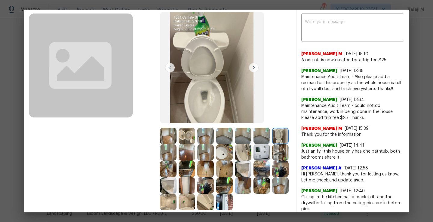
click at [176, 152] on img at bounding box center [168, 152] width 17 height 17
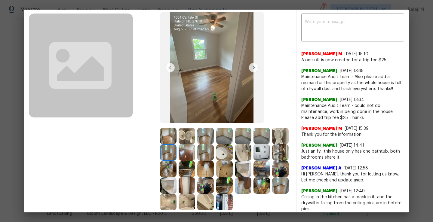
click at [195, 154] on img at bounding box center [187, 152] width 17 height 17
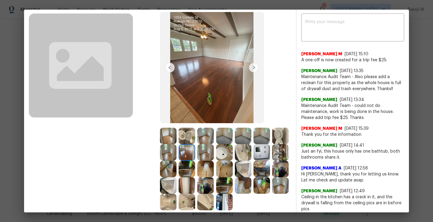
click at [214, 152] on img at bounding box center [205, 152] width 17 height 17
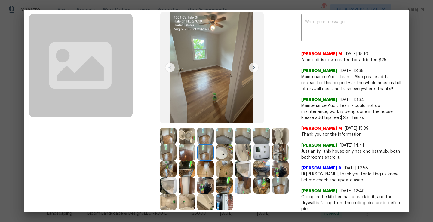
click at [233, 152] on img at bounding box center [224, 152] width 17 height 17
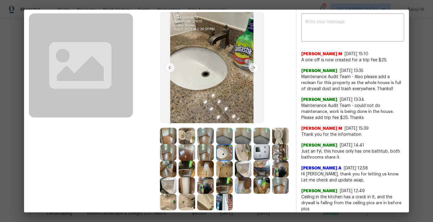
click at [251, 153] on img at bounding box center [243, 152] width 17 height 17
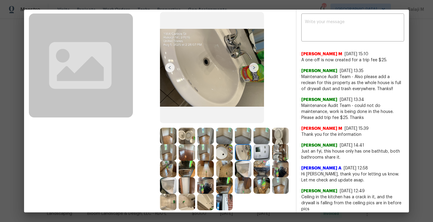
click at [272, 161] on img at bounding box center [280, 152] width 17 height 17
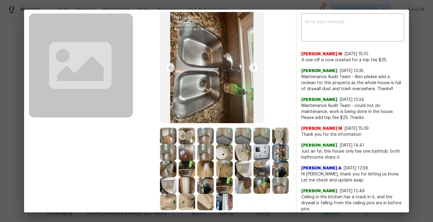
scroll to position [44, 0]
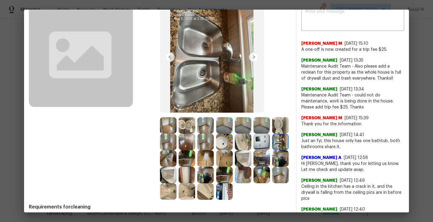
click at [235, 167] on img at bounding box center [243, 158] width 17 height 17
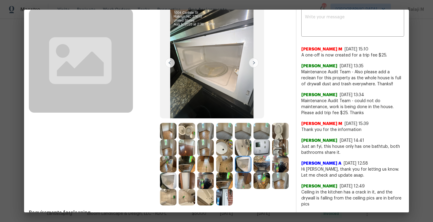
scroll to position [39, 0]
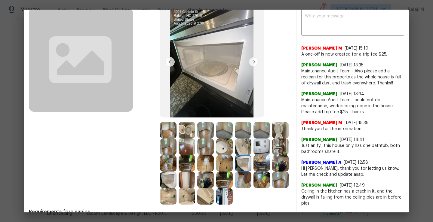
click at [272, 172] on img at bounding box center [280, 163] width 17 height 17
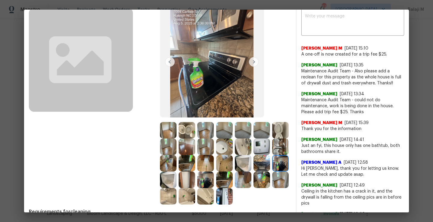
click at [176, 180] on img at bounding box center [168, 180] width 17 height 17
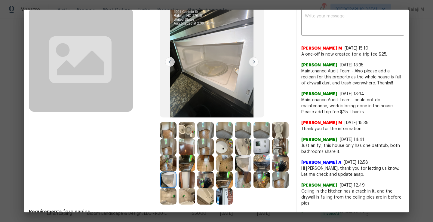
scroll to position [48, 0]
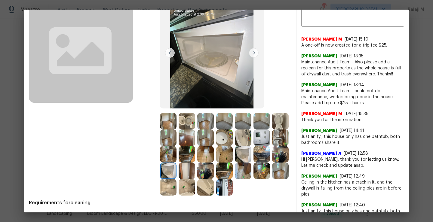
click at [176, 166] on img at bounding box center [168, 171] width 17 height 17
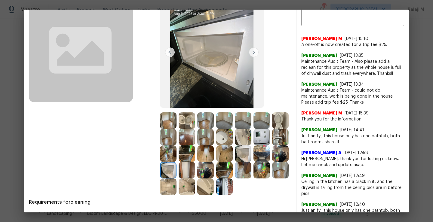
click at [187, 125] on img at bounding box center [187, 120] width 17 height 17
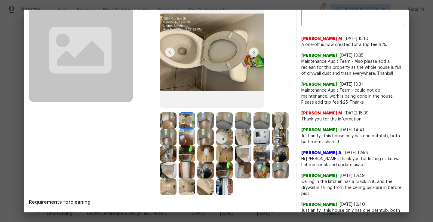
click at [272, 129] on img at bounding box center [280, 120] width 17 height 17
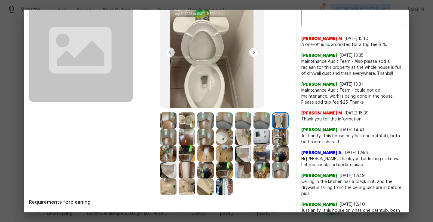
scroll to position [55, 0]
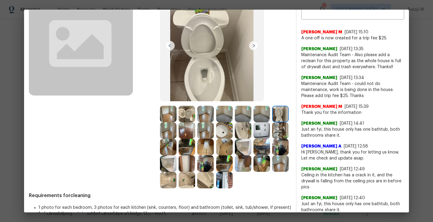
click at [216, 188] on img at bounding box center [224, 180] width 17 height 17
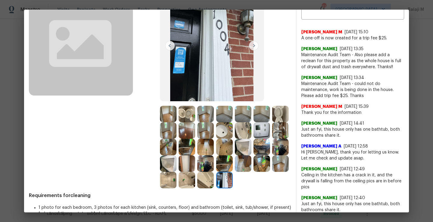
click at [197, 188] on img at bounding box center [205, 180] width 17 height 17
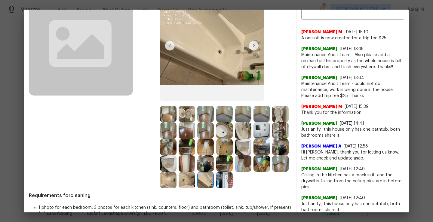
click at [195, 184] on img at bounding box center [187, 180] width 17 height 17
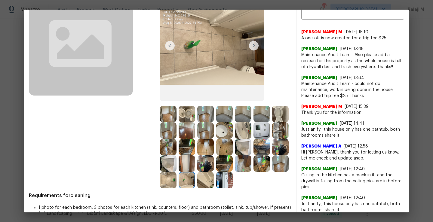
click at [176, 184] on img at bounding box center [168, 180] width 17 height 17
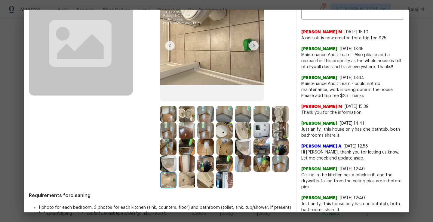
click at [272, 172] on img at bounding box center [280, 163] width 17 height 17
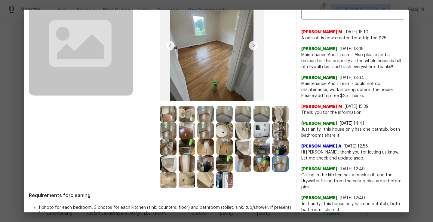
click at [176, 162] on img at bounding box center [168, 163] width 17 height 17
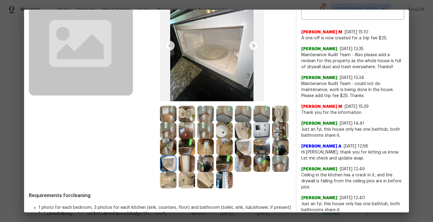
click at [195, 163] on img at bounding box center [187, 163] width 17 height 17
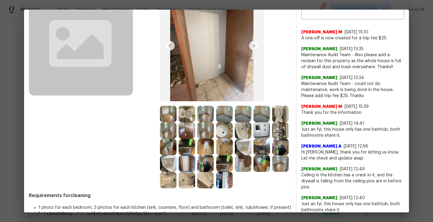
click at [272, 155] on img at bounding box center [280, 147] width 17 height 17
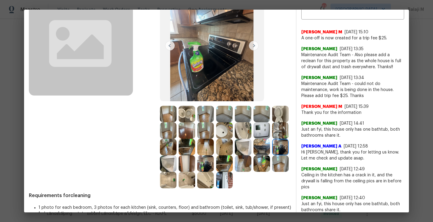
click at [195, 143] on img at bounding box center [187, 147] width 17 height 17
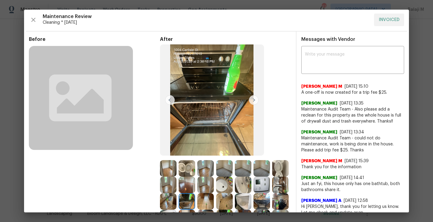
scroll to position [0, 0]
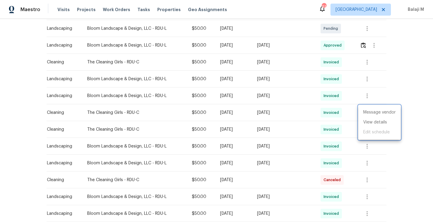
click at [284, 73] on div at bounding box center [216, 111] width 433 height 222
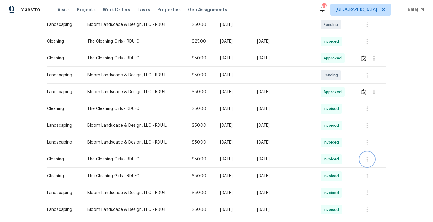
scroll to position [146, 0]
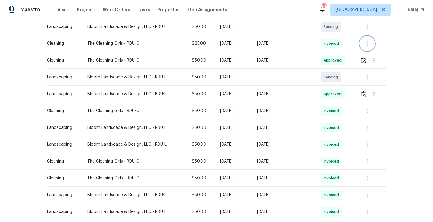
click at [366, 46] on icon "button" at bounding box center [366, 43] width 7 height 7
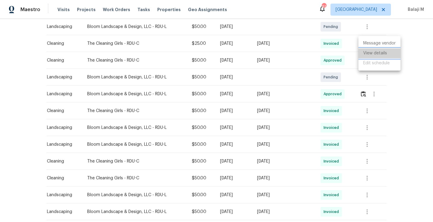
click at [371, 55] on li "View details" at bounding box center [379, 53] width 42 height 10
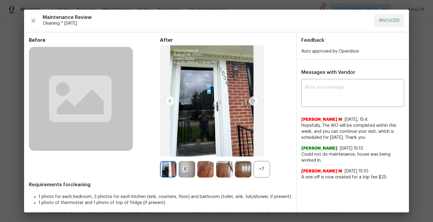
click at [253, 101] on img at bounding box center [254, 101] width 10 height 10
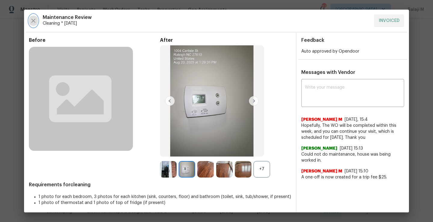
click at [34, 21] on icon "button" at bounding box center [33, 20] width 7 height 7
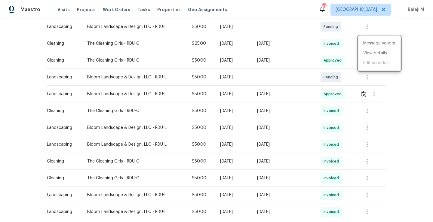
click at [365, 161] on div at bounding box center [216, 111] width 433 height 222
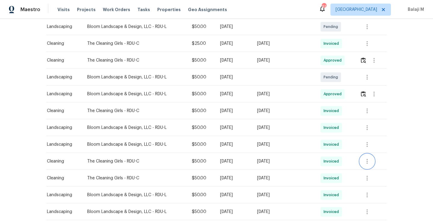
click at [366, 161] on icon "button" at bounding box center [366, 161] width 1 height 5
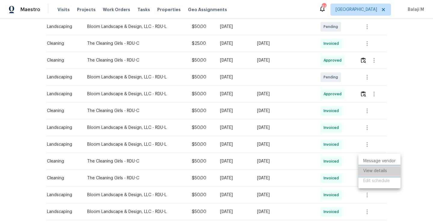
click at [368, 170] on li "View details" at bounding box center [379, 171] width 42 height 10
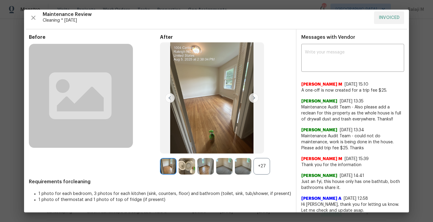
scroll to position [4, 0]
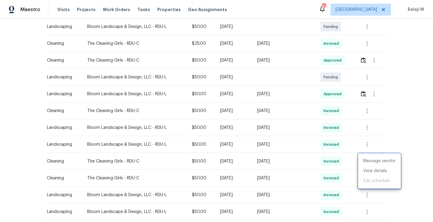
click at [313, 112] on div at bounding box center [216, 111] width 433 height 222
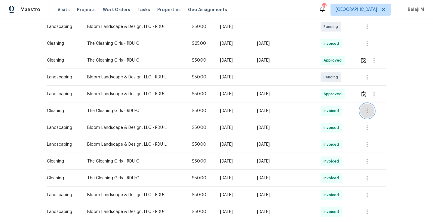
click at [366, 112] on icon "button" at bounding box center [366, 110] width 7 height 7
click at [367, 120] on li "View details" at bounding box center [379, 121] width 42 height 10
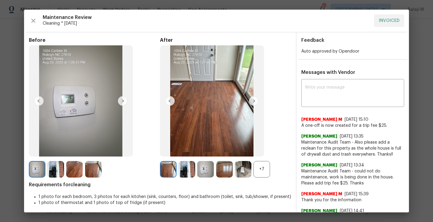
click at [253, 102] on img at bounding box center [254, 101] width 10 height 10
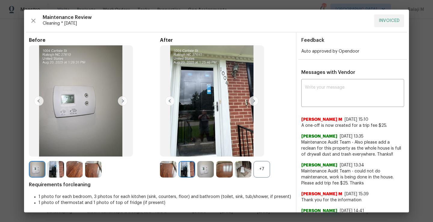
click at [251, 102] on img at bounding box center [254, 101] width 10 height 10
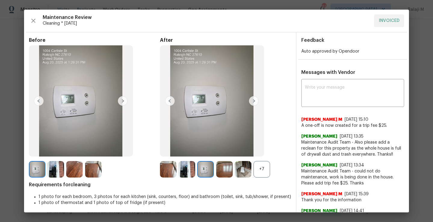
click at [260, 169] on div "+7" at bounding box center [261, 169] width 17 height 17
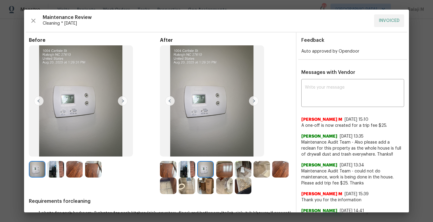
click at [247, 170] on img at bounding box center [243, 169] width 17 height 17
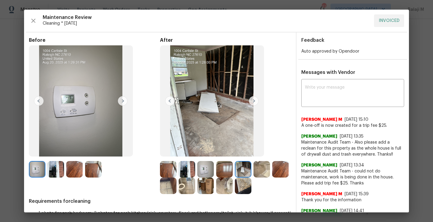
click at [233, 184] on img at bounding box center [224, 186] width 17 height 17
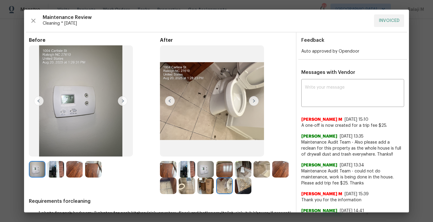
click at [214, 185] on img at bounding box center [205, 186] width 17 height 17
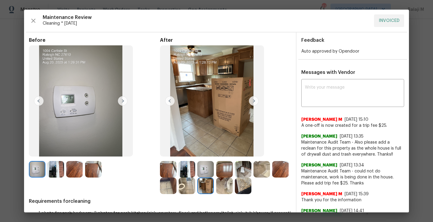
click at [180, 169] on img at bounding box center [187, 169] width 17 height 17
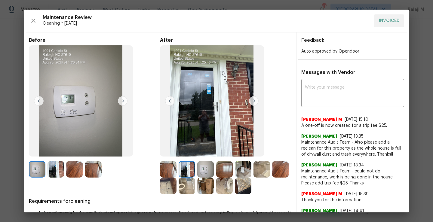
click at [201, 169] on img at bounding box center [205, 169] width 17 height 17
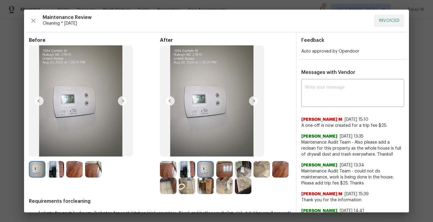
click at [219, 170] on img at bounding box center [224, 169] width 17 height 17
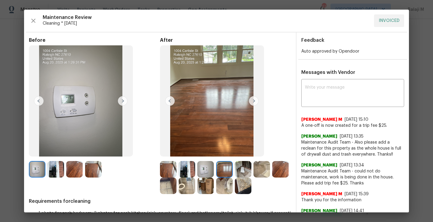
click at [237, 170] on img at bounding box center [243, 169] width 17 height 17
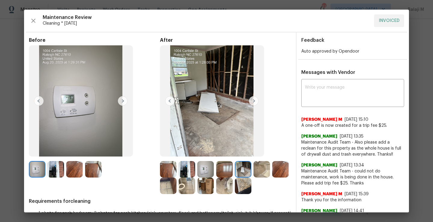
click at [255, 172] on img at bounding box center [261, 169] width 17 height 17
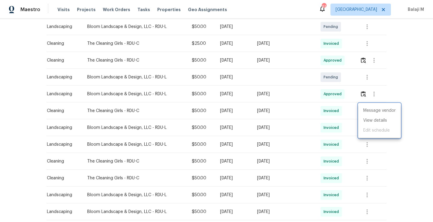
click at [315, 112] on div at bounding box center [216, 111] width 433 height 222
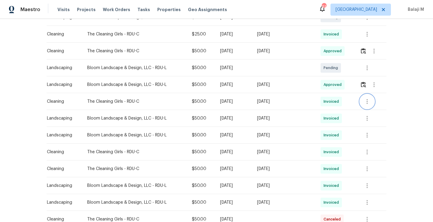
scroll to position [156, 0]
click at [366, 102] on icon "button" at bounding box center [366, 100] width 7 height 7
click at [369, 114] on li "View details" at bounding box center [379, 111] width 42 height 10
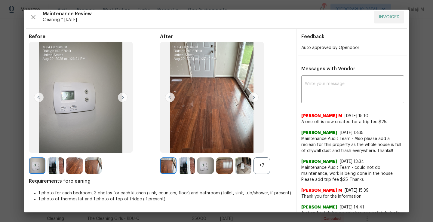
scroll to position [0, 0]
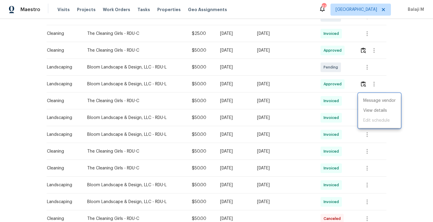
click at [271, 102] on div at bounding box center [216, 111] width 433 height 222
click at [364, 101] on icon "button" at bounding box center [366, 100] width 7 height 7
click at [372, 108] on li "View details" at bounding box center [379, 111] width 42 height 10
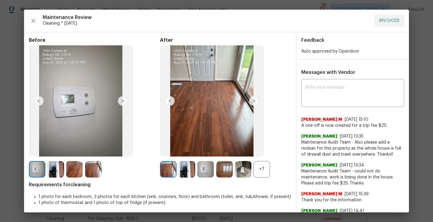
click at [258, 165] on div "+7" at bounding box center [261, 169] width 17 height 17
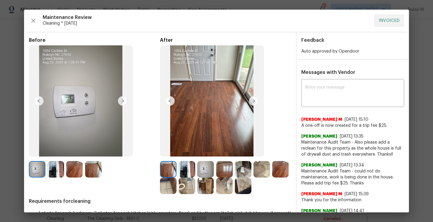
scroll to position [45, 0]
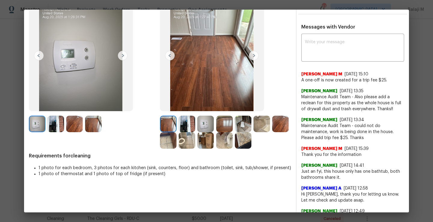
click at [233, 135] on img at bounding box center [224, 140] width 17 height 17
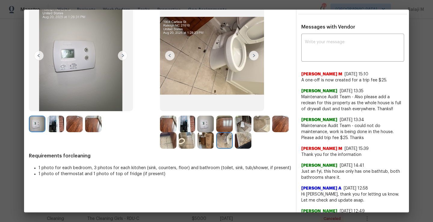
scroll to position [0, 0]
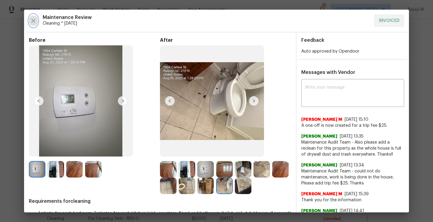
click at [32, 18] on icon "button" at bounding box center [33, 20] width 7 height 7
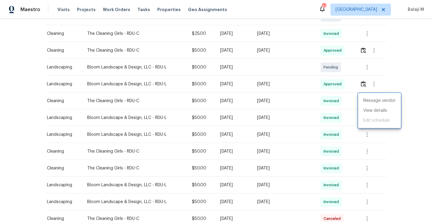
click at [374, 51] on div at bounding box center [216, 111] width 433 height 222
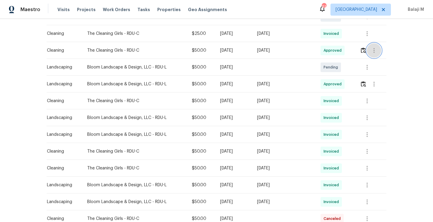
click at [371, 51] on icon "button" at bounding box center [373, 50] width 7 height 7
click at [285, 106] on div at bounding box center [216, 111] width 433 height 222
click at [285, 102] on div "[DATE]" at bounding box center [284, 101] width 54 height 6
click at [364, 104] on icon "button" at bounding box center [366, 100] width 7 height 7
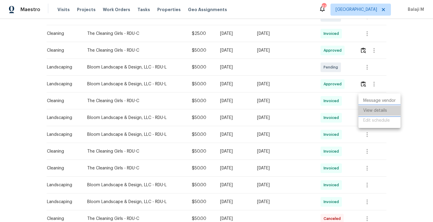
click at [374, 115] on li "View details" at bounding box center [379, 111] width 42 height 10
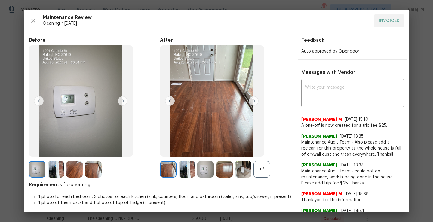
click at [258, 168] on div "+7" at bounding box center [261, 169] width 17 height 17
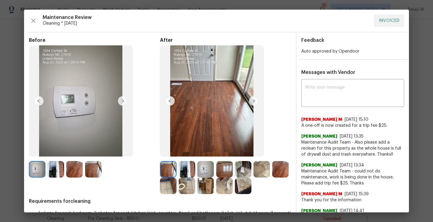
scroll to position [21, 0]
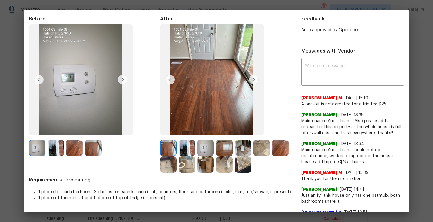
click at [251, 167] on img at bounding box center [243, 164] width 17 height 17
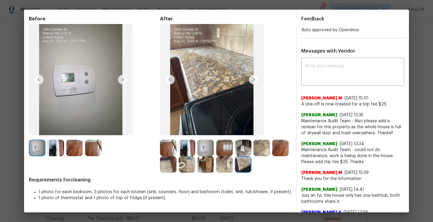
click at [233, 167] on img at bounding box center [224, 164] width 17 height 17
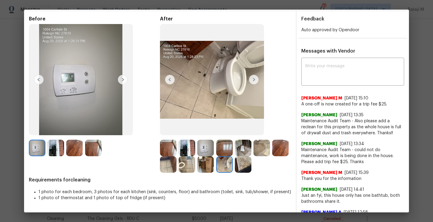
click at [214, 170] on img at bounding box center [205, 164] width 17 height 17
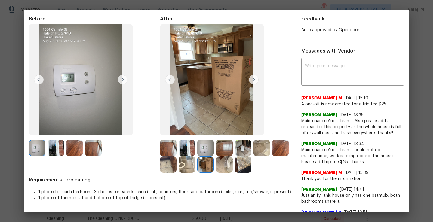
click at [195, 168] on img at bounding box center [187, 164] width 17 height 17
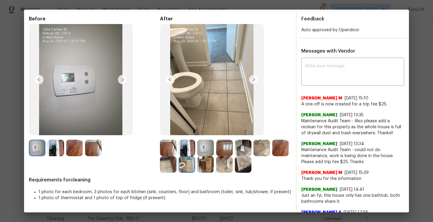
click at [176, 166] on img at bounding box center [168, 164] width 17 height 17
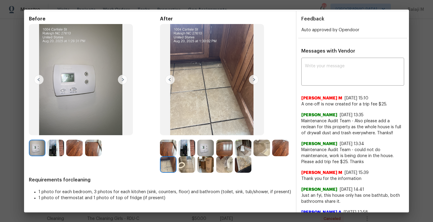
click at [272, 156] on img at bounding box center [280, 148] width 17 height 17
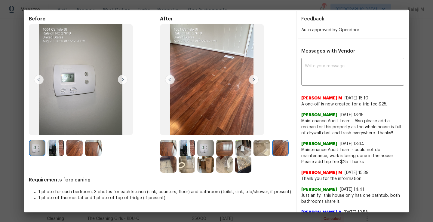
click at [167, 145] on img at bounding box center [168, 148] width 17 height 17
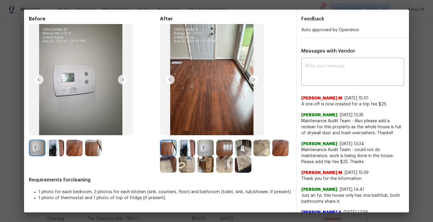
click at [185, 146] on img at bounding box center [187, 148] width 17 height 17
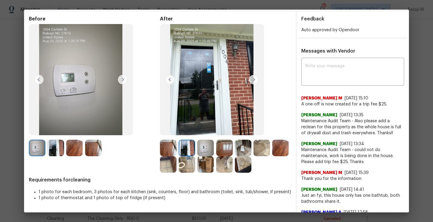
click at [199, 146] on img at bounding box center [205, 148] width 17 height 17
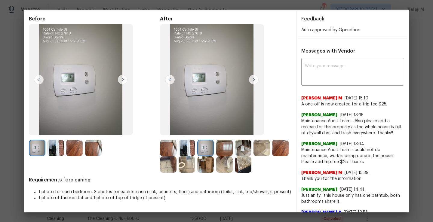
click at [224, 147] on img at bounding box center [224, 148] width 17 height 17
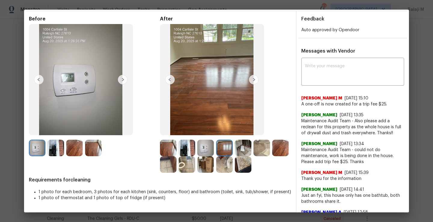
click at [237, 147] on img at bounding box center [243, 148] width 17 height 17
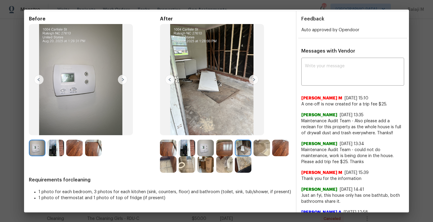
click at [266, 147] on img at bounding box center [261, 148] width 17 height 17
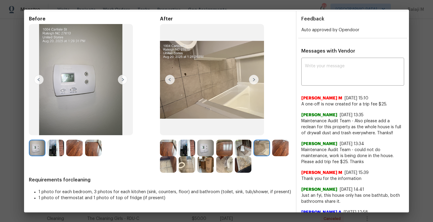
scroll to position [0, 0]
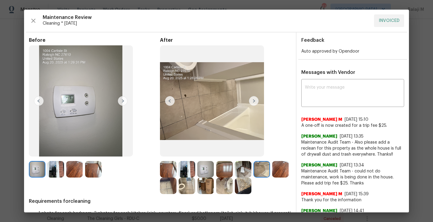
click at [29, 17] on div "Maintenance Review Cleaning * [DATE] INVOICED" at bounding box center [216, 20] width 375 height 13
click at [32, 21] on icon "button" at bounding box center [33, 20] width 7 height 7
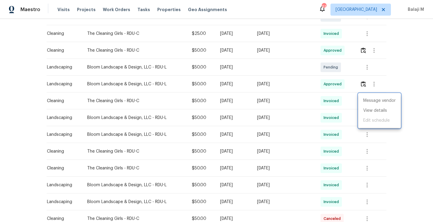
click at [371, 52] on div at bounding box center [216, 111] width 433 height 222
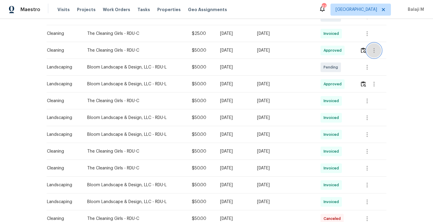
click at [376, 52] on icon "button" at bounding box center [373, 50] width 7 height 7
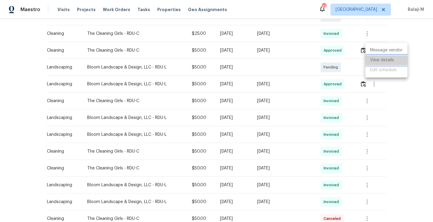
click at [379, 62] on li "View details" at bounding box center [386, 60] width 42 height 10
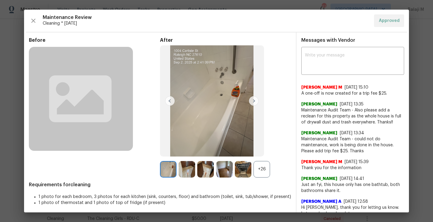
click at [259, 167] on div "+26" at bounding box center [261, 169] width 17 height 17
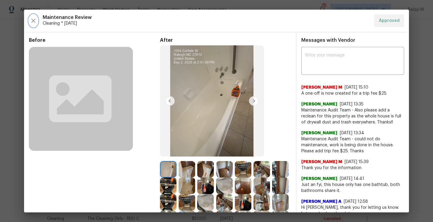
click at [32, 21] on icon "button" at bounding box center [33, 20] width 7 height 7
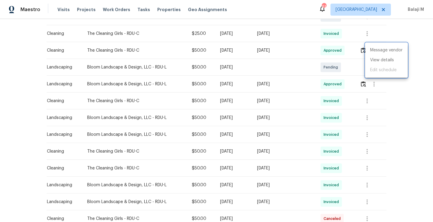
click at [242, 63] on div at bounding box center [216, 111] width 433 height 222
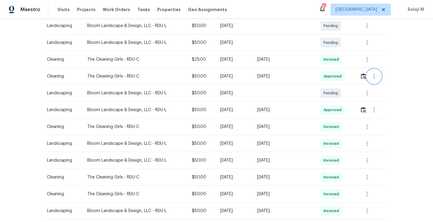
scroll to position [125, 0]
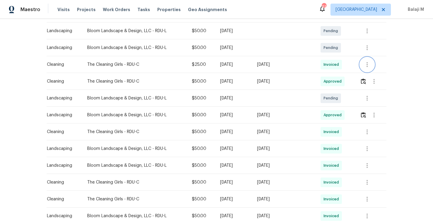
click at [369, 64] on icon "button" at bounding box center [366, 64] width 7 height 7
click at [370, 75] on li "View details" at bounding box center [379, 74] width 42 height 10
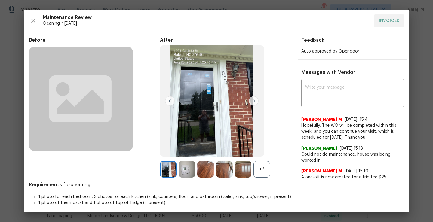
click at [262, 167] on div "+7" at bounding box center [261, 169] width 17 height 17
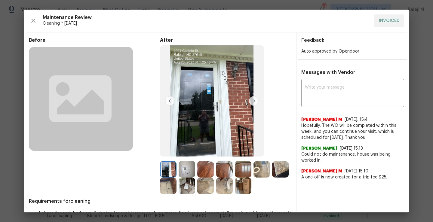
click at [188, 170] on img at bounding box center [187, 169] width 17 height 17
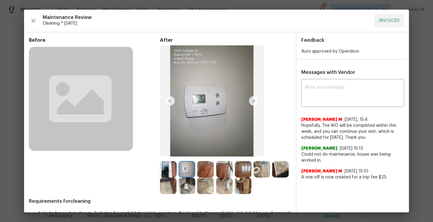
click at [206, 170] on img at bounding box center [205, 169] width 17 height 17
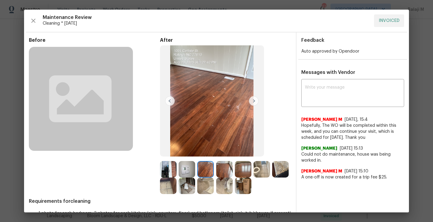
click at [225, 170] on img at bounding box center [224, 169] width 17 height 17
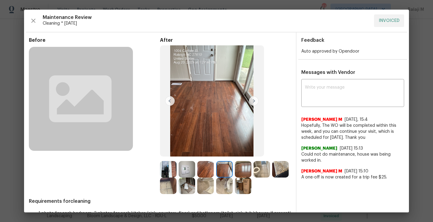
click at [244, 168] on img at bounding box center [243, 169] width 17 height 17
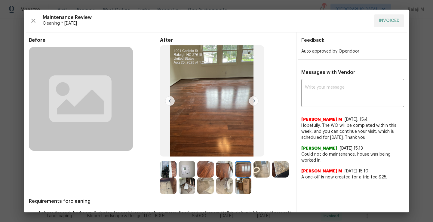
click at [261, 168] on img at bounding box center [261, 169] width 17 height 17
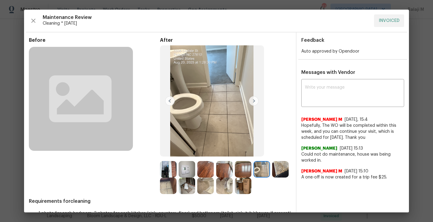
click at [251, 187] on img at bounding box center [243, 186] width 17 height 17
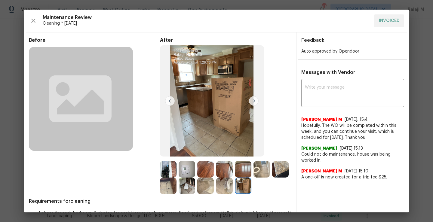
click at [233, 187] on img at bounding box center [224, 186] width 17 height 17
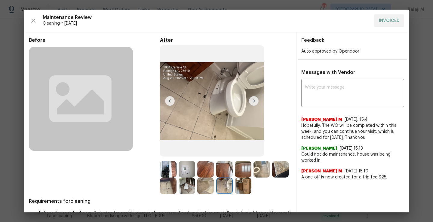
click at [214, 188] on img at bounding box center [205, 186] width 17 height 17
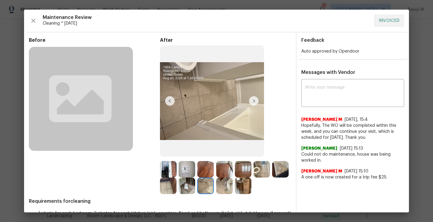
click at [195, 186] on img at bounding box center [187, 186] width 17 height 17
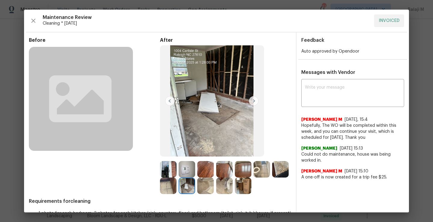
click at [176, 187] on img at bounding box center [168, 186] width 17 height 17
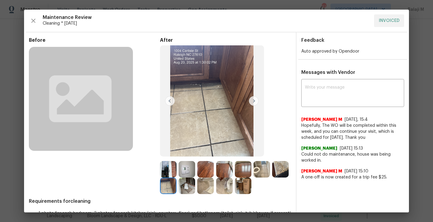
click at [272, 178] on img at bounding box center [280, 169] width 17 height 17
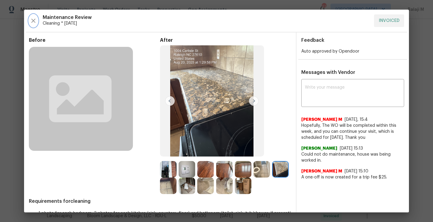
click at [32, 23] on icon "button" at bounding box center [33, 20] width 7 height 7
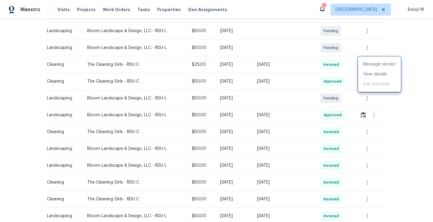
drag, startPoint x: 84, startPoint y: 63, endPoint x: 120, endPoint y: 64, distance: 35.8
click at [120, 64] on div at bounding box center [216, 111] width 433 height 222
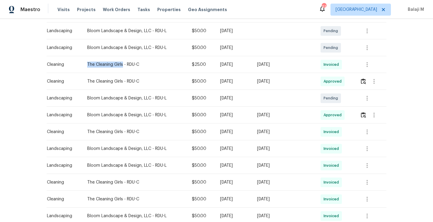
drag, startPoint x: 84, startPoint y: 64, endPoint x: 120, endPoint y: 65, distance: 36.1
click at [120, 65] on div "The Cleaning Girls - RDU-C" at bounding box center [134, 65] width 95 height 6
copy div "The Cleaning Girls"
